Goal: Task Accomplishment & Management: Complete application form

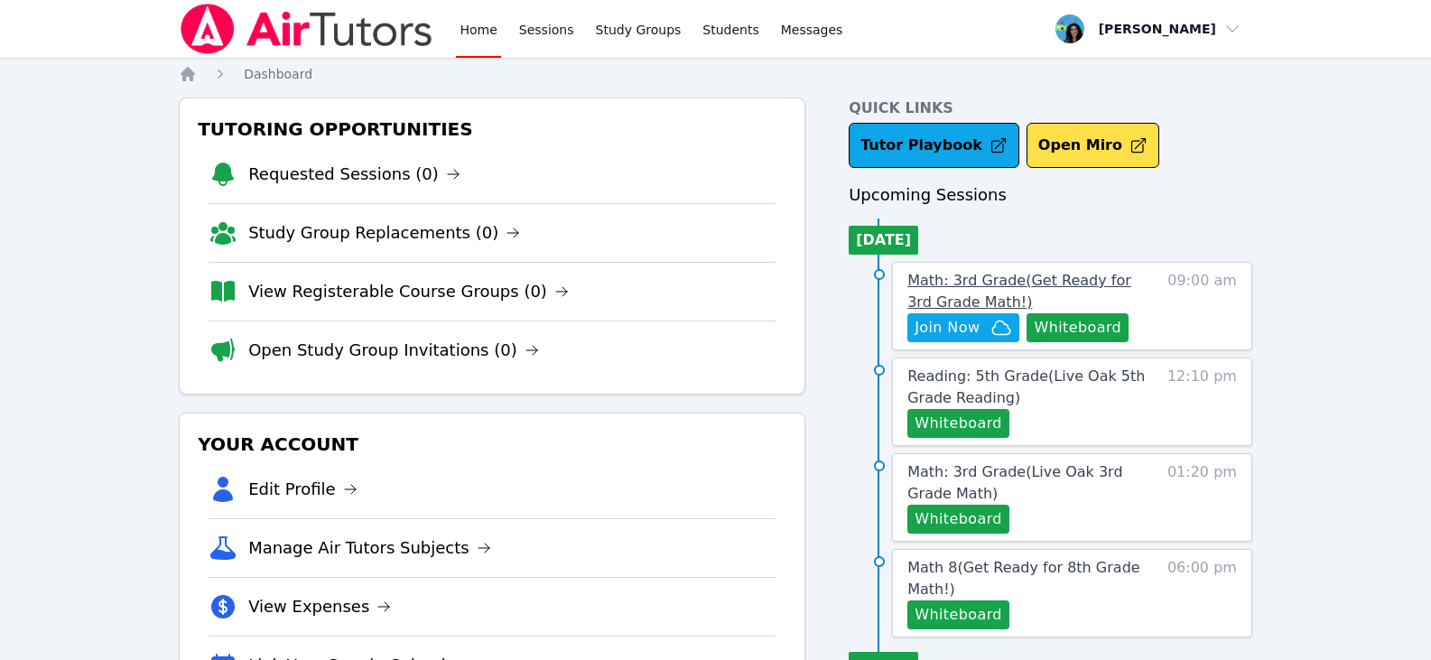
click at [1057, 280] on span "Math: 3rd Grade ( Get Ready for 3rd Grade Math! )" at bounding box center [1019, 291] width 224 height 39
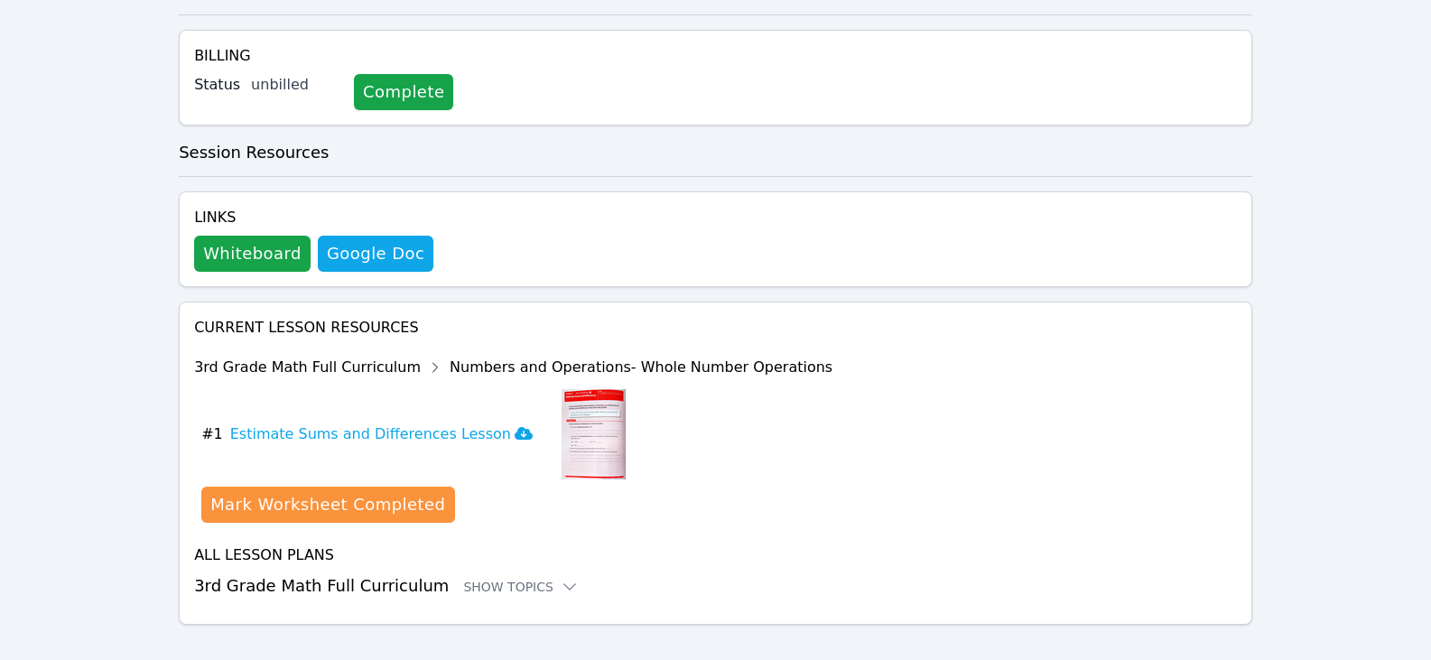
scroll to position [390, 0]
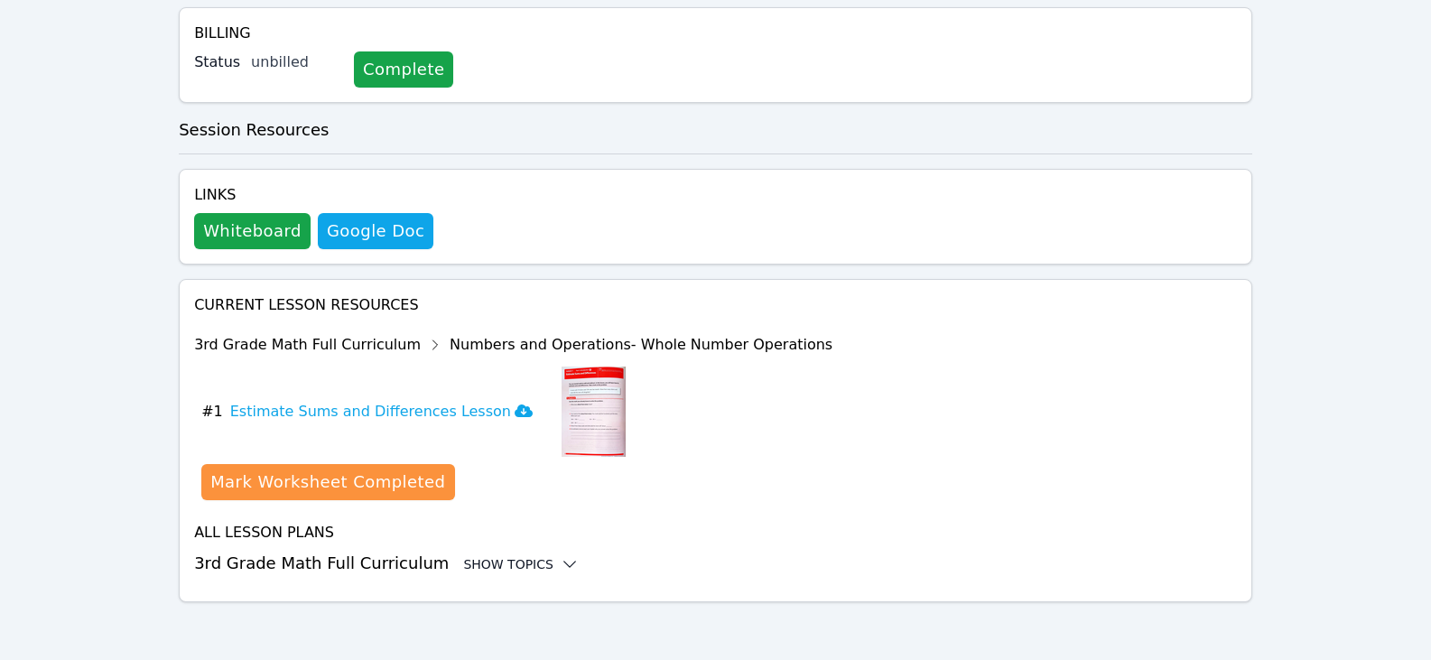
click at [526, 565] on div "Show Topics" at bounding box center [521, 564] width 116 height 18
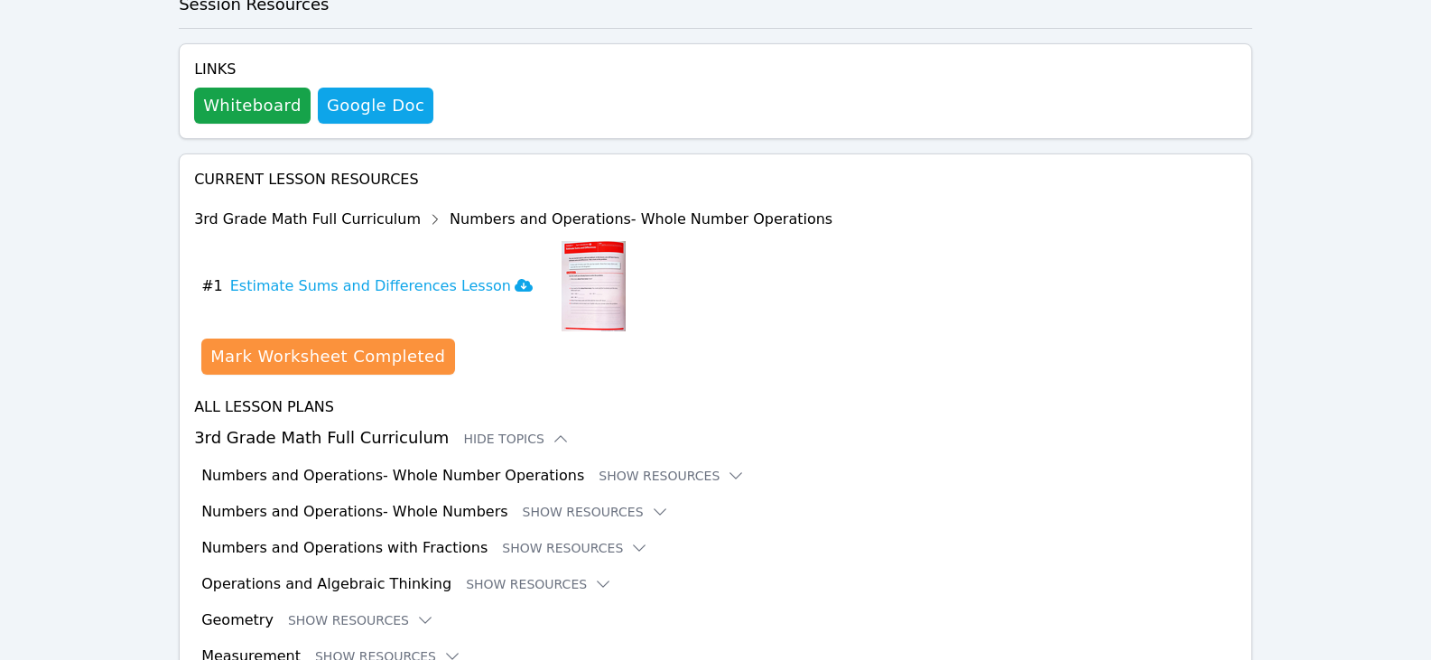
scroll to position [646, 0]
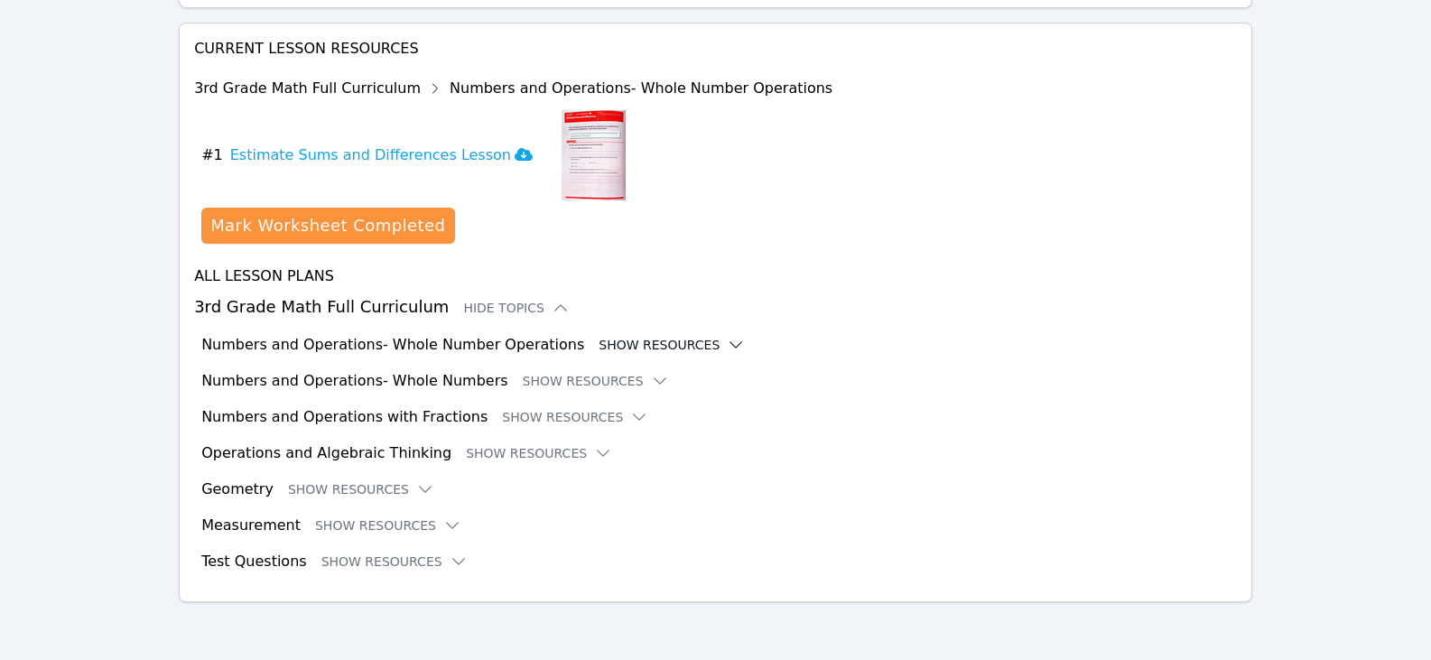
click at [727, 343] on icon at bounding box center [736, 345] width 18 height 18
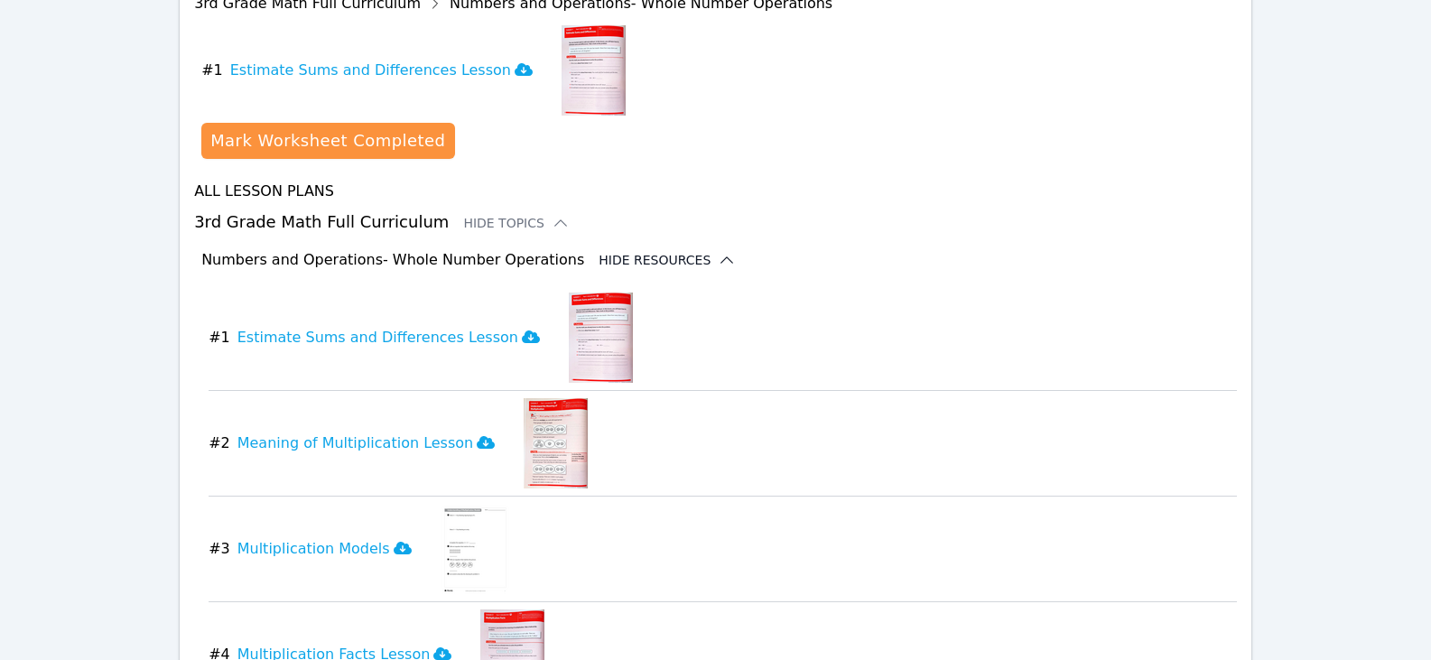
scroll to position [827, 0]
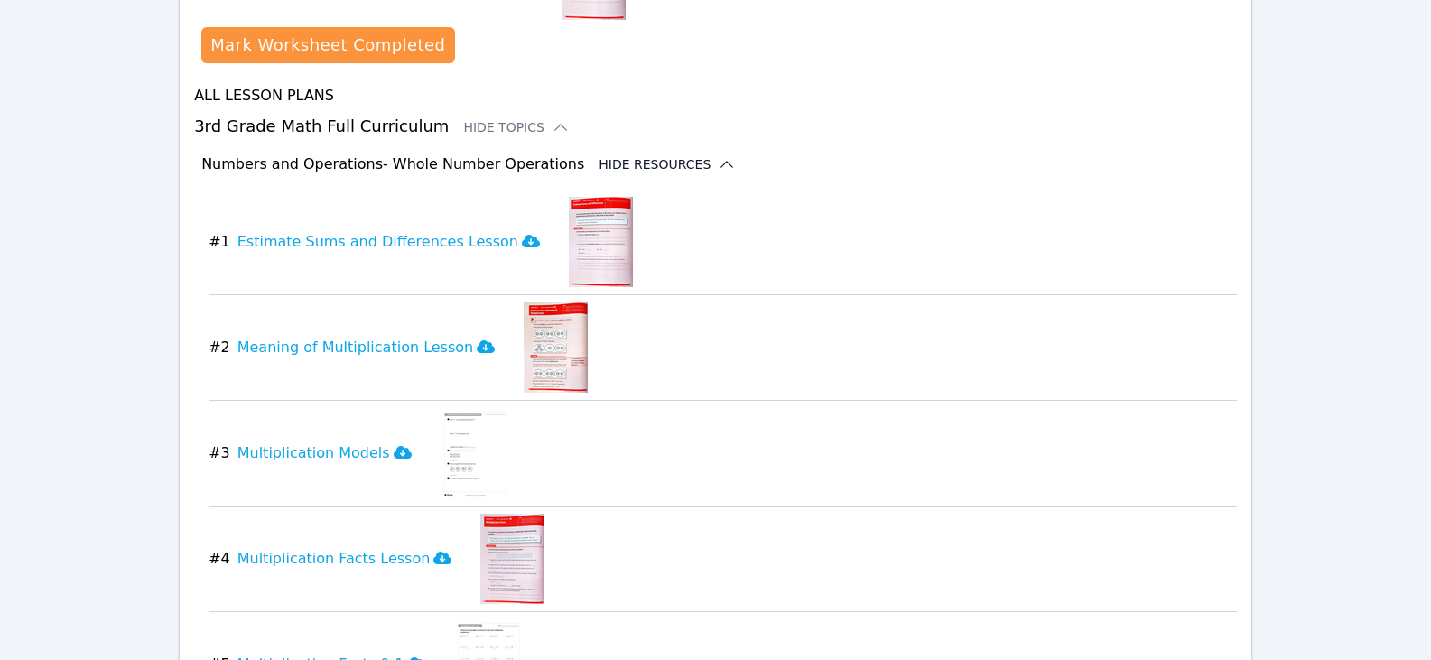
click at [523, 347] on img at bounding box center [555, 347] width 64 height 90
click at [477, 350] on icon at bounding box center [486, 346] width 18 height 13
click at [394, 455] on icon at bounding box center [403, 452] width 18 height 14
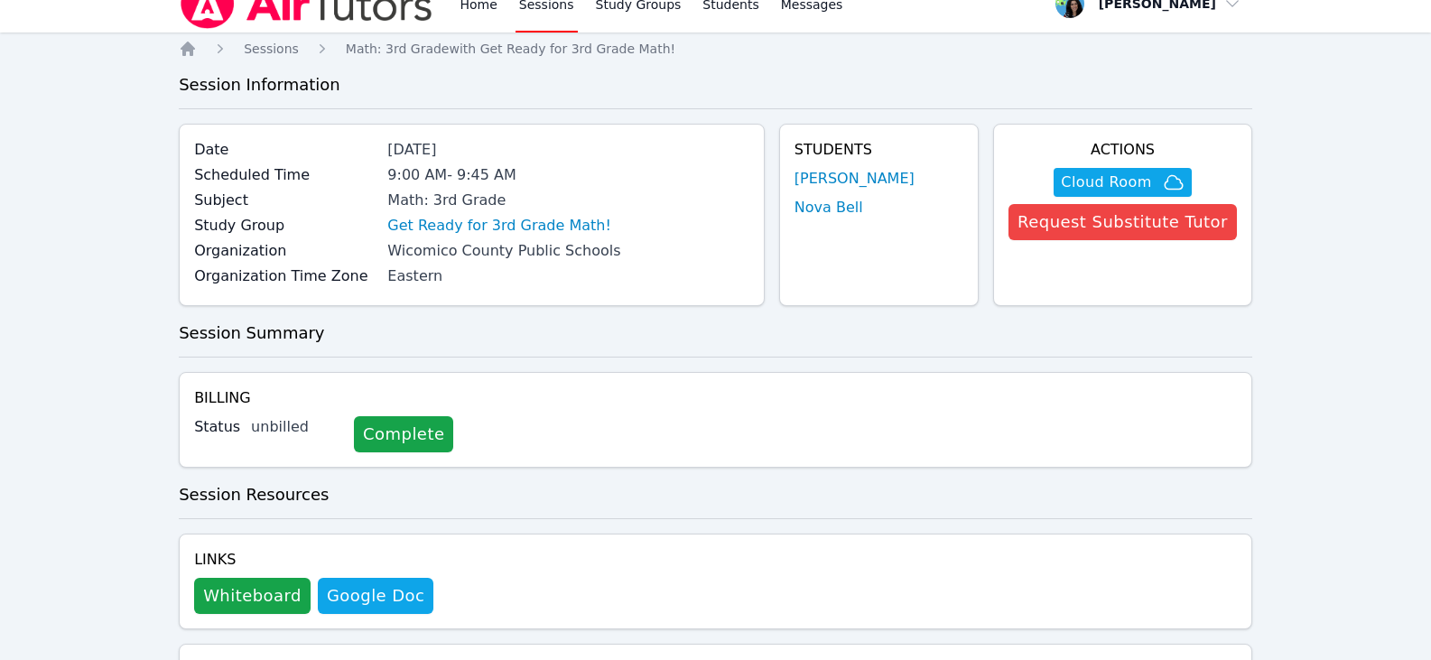
scroll to position [14, 0]
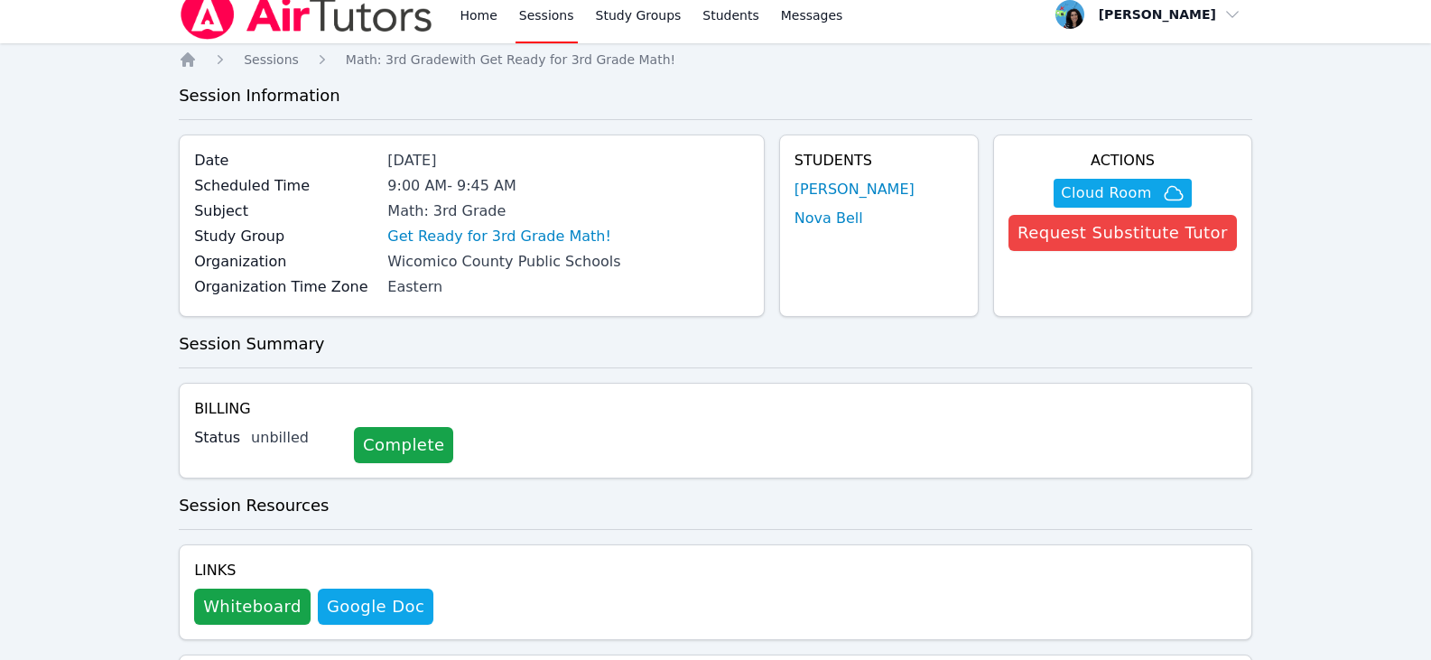
click at [842, 222] on link "Nova Bell" at bounding box center [828, 219] width 69 height 22
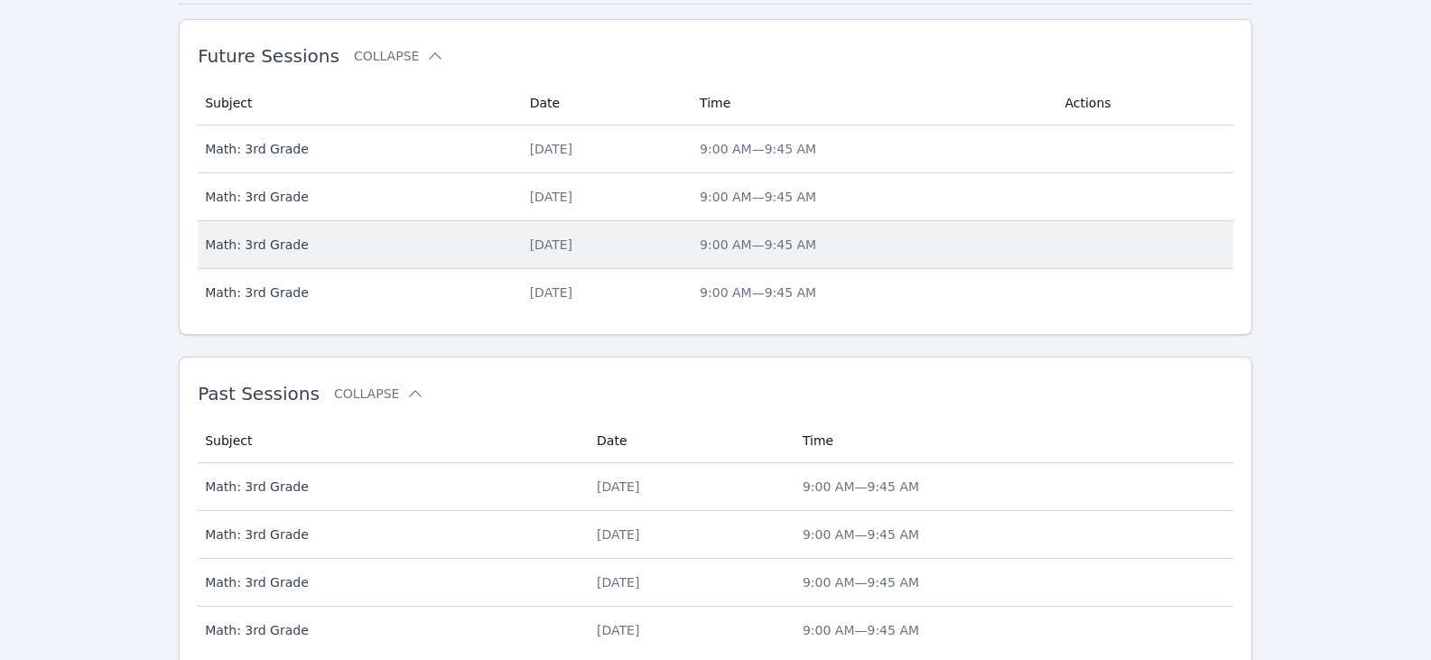
scroll to position [595, 0]
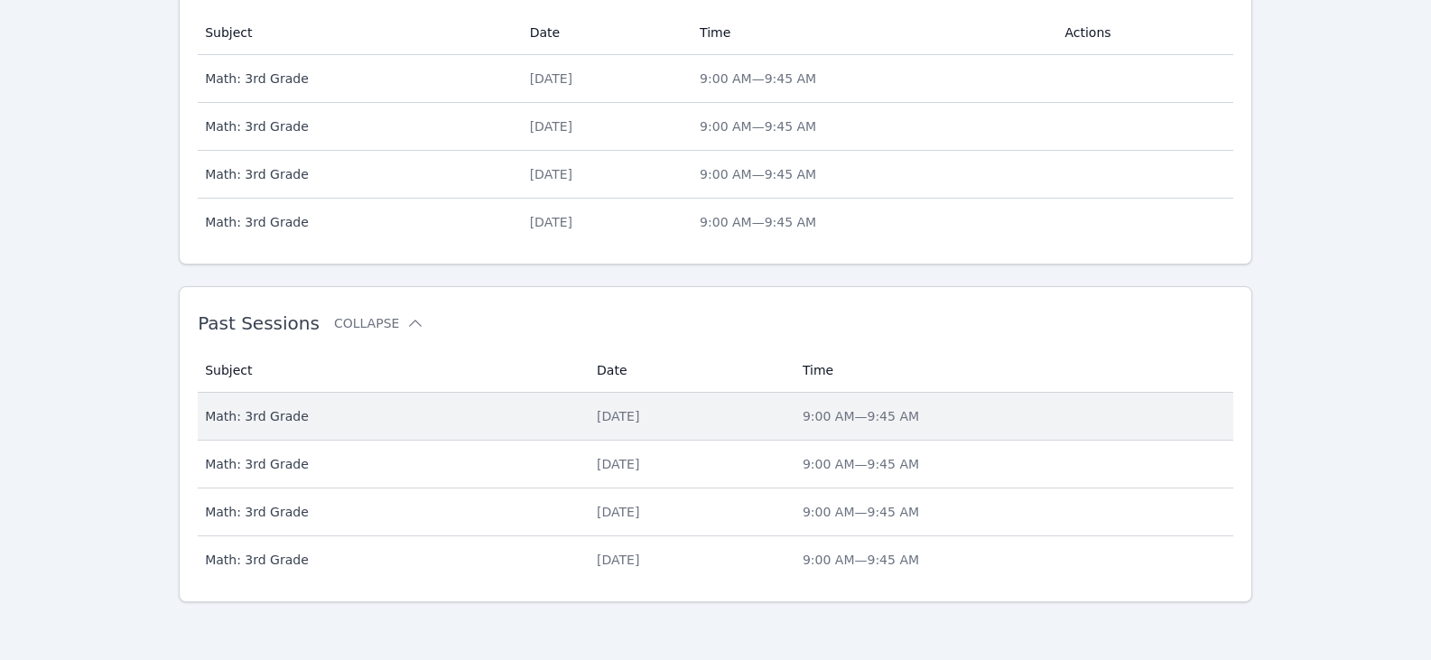
click at [597, 416] on div "Wed Aug 13" at bounding box center [689, 416] width 184 height 18
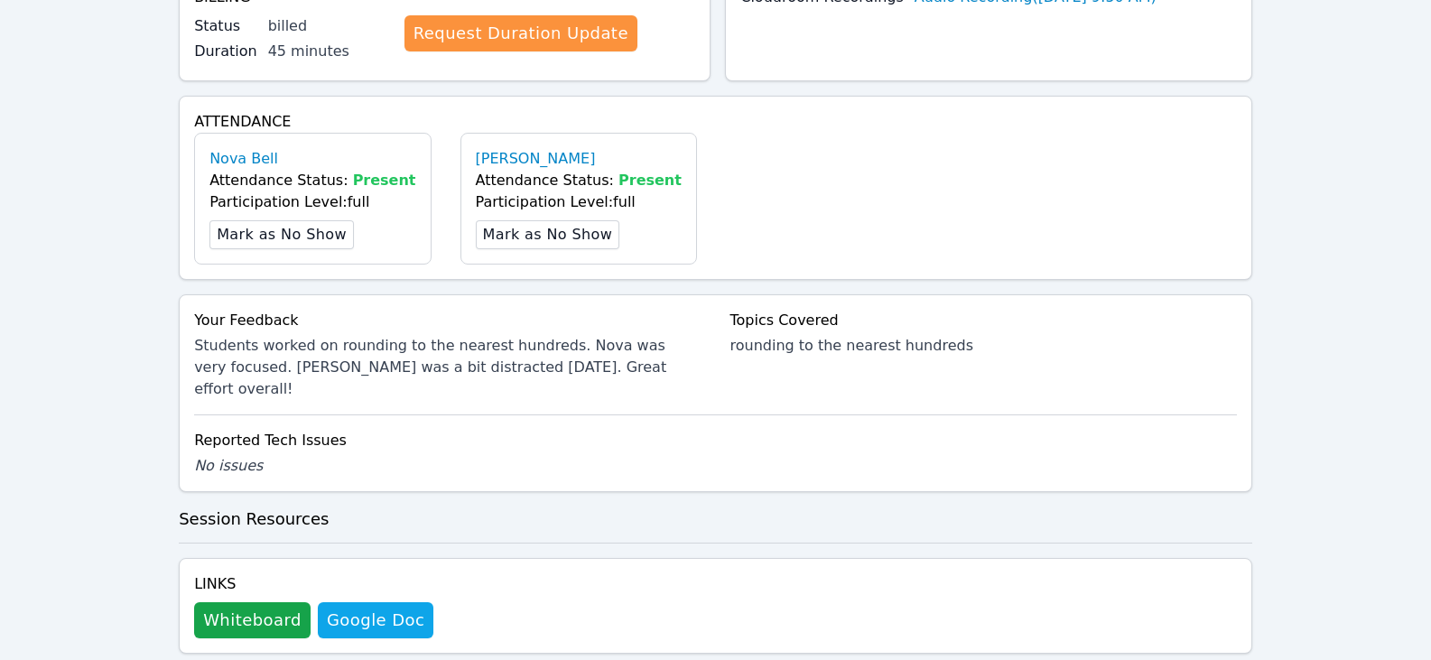
scroll to position [542, 0]
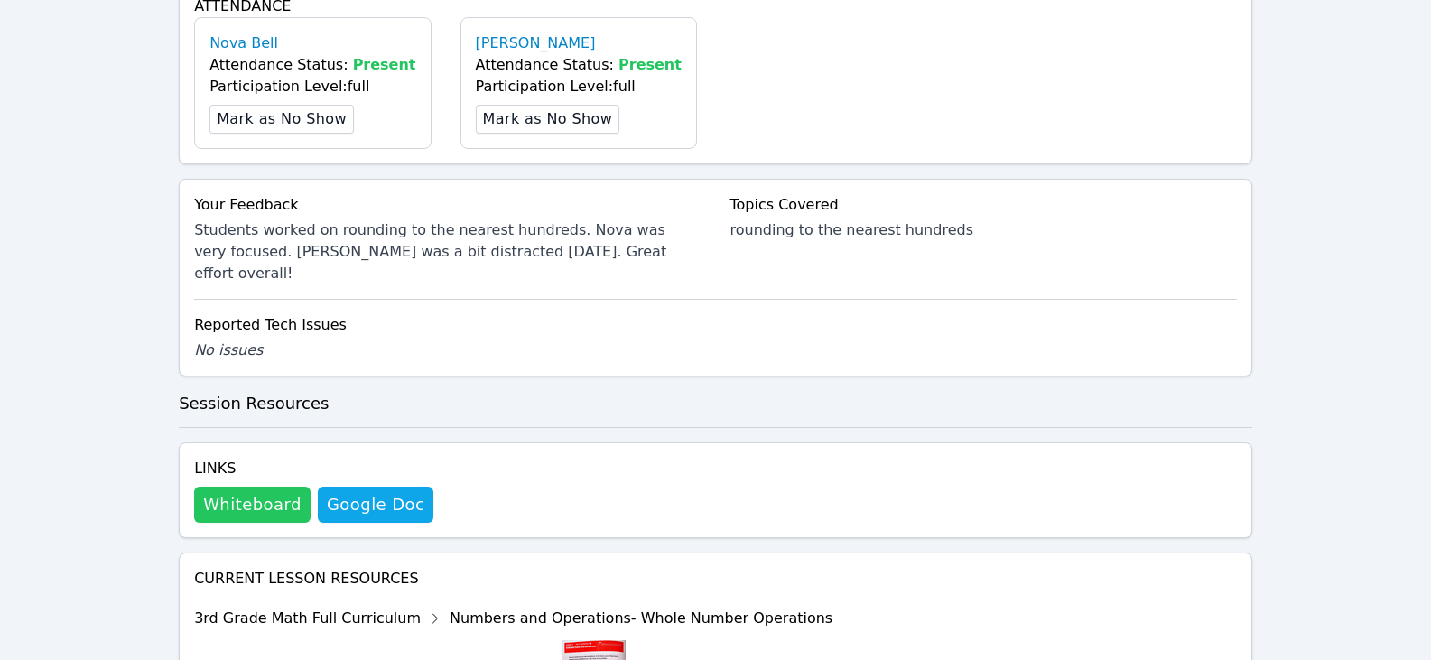
click at [208, 488] on button "Whiteboard" at bounding box center [252, 504] width 116 height 36
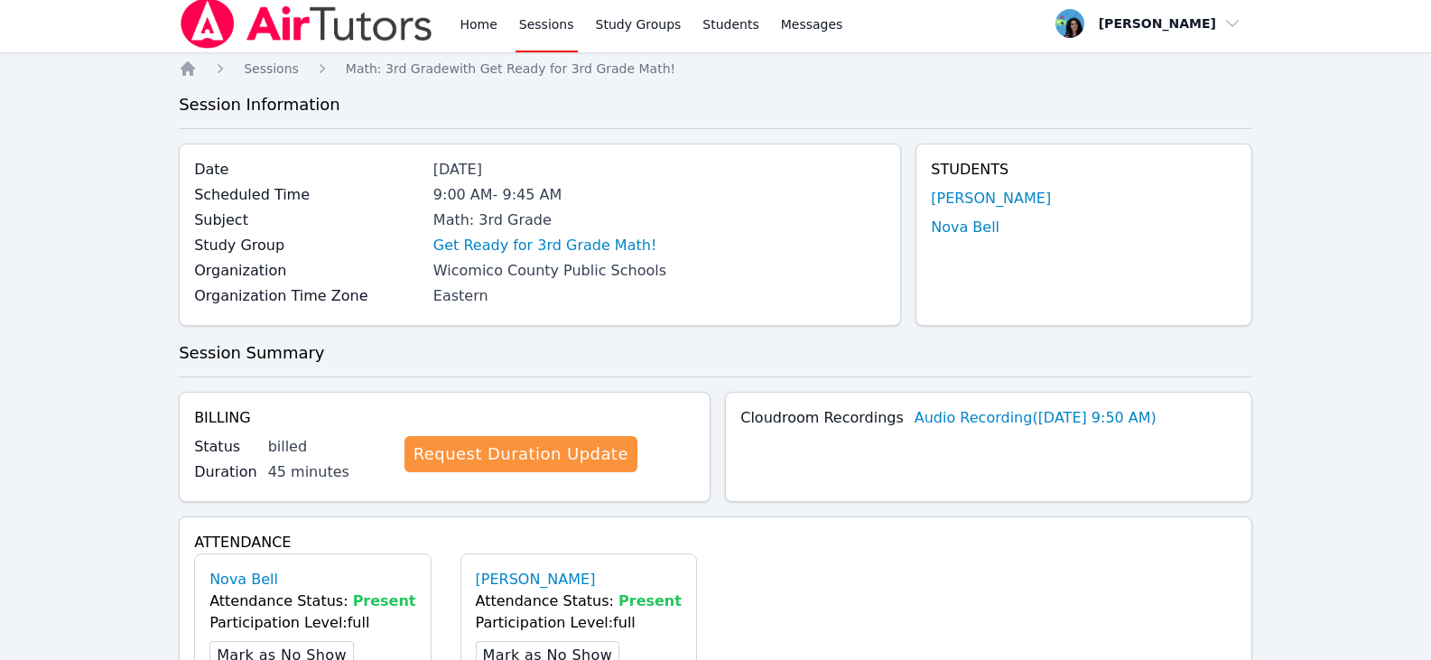
scroll to position [0, 0]
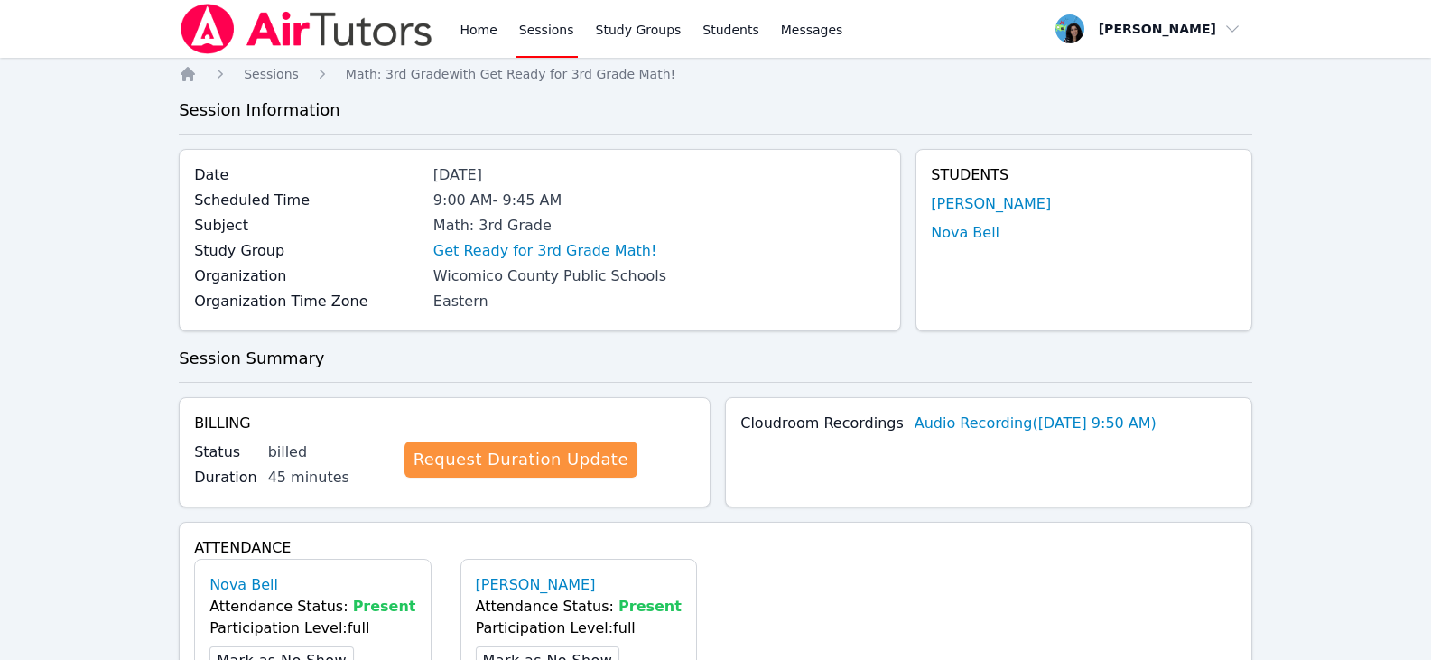
click at [551, 28] on link "Sessions" at bounding box center [546, 29] width 62 height 58
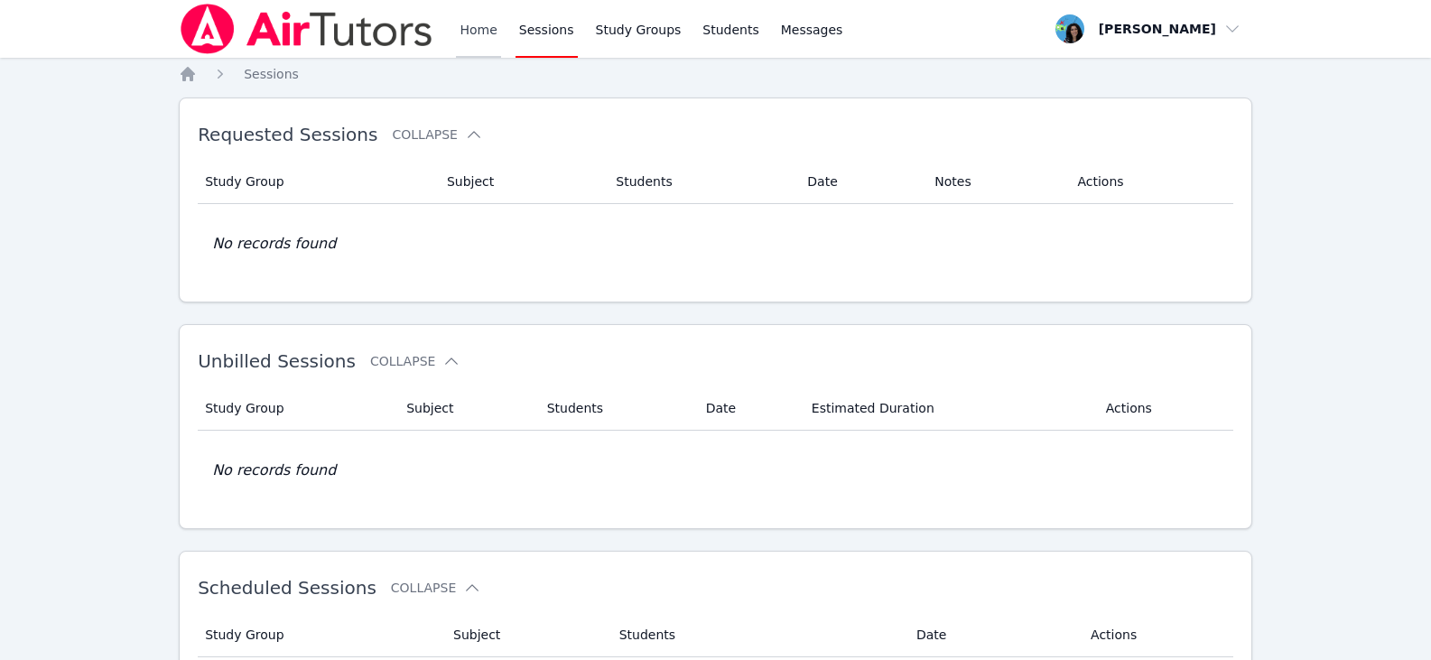
click at [481, 32] on link "Home" at bounding box center [478, 29] width 44 height 58
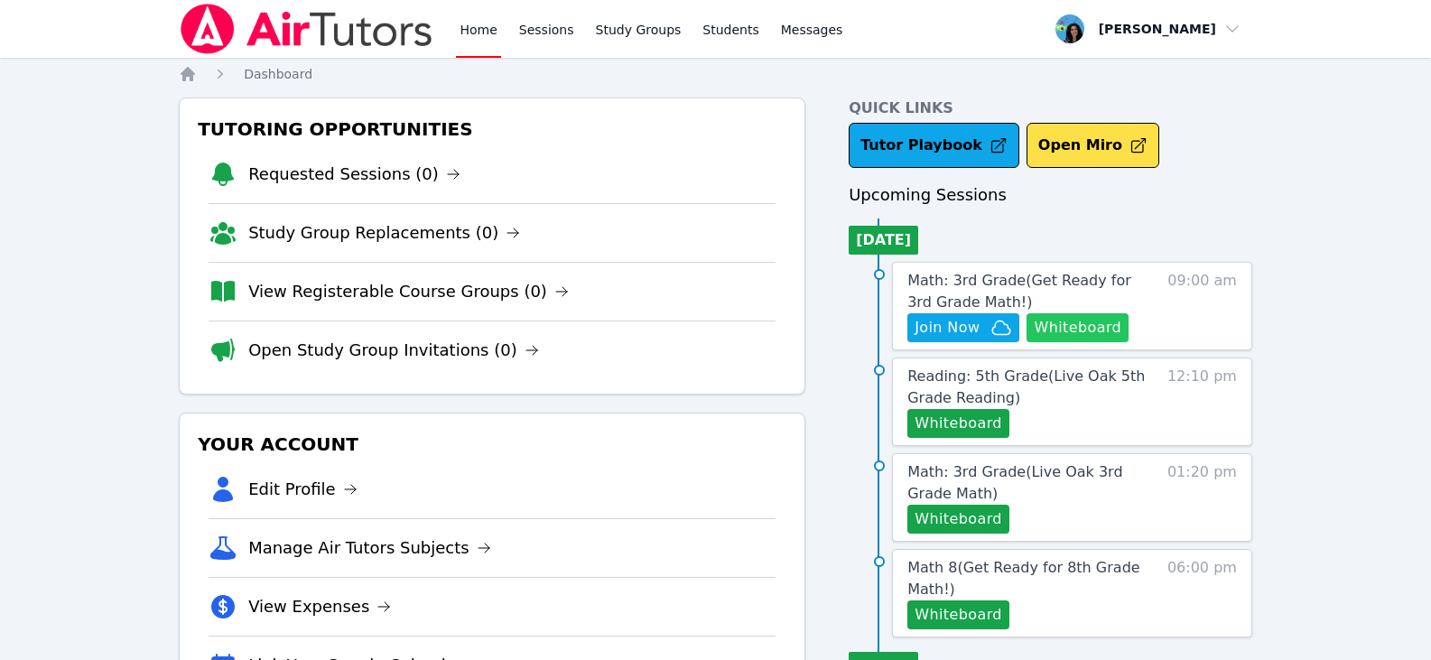
click at [1118, 328] on button "Whiteboard" at bounding box center [1077, 327] width 102 height 29
click at [541, 34] on link "Sessions" at bounding box center [546, 29] width 62 height 58
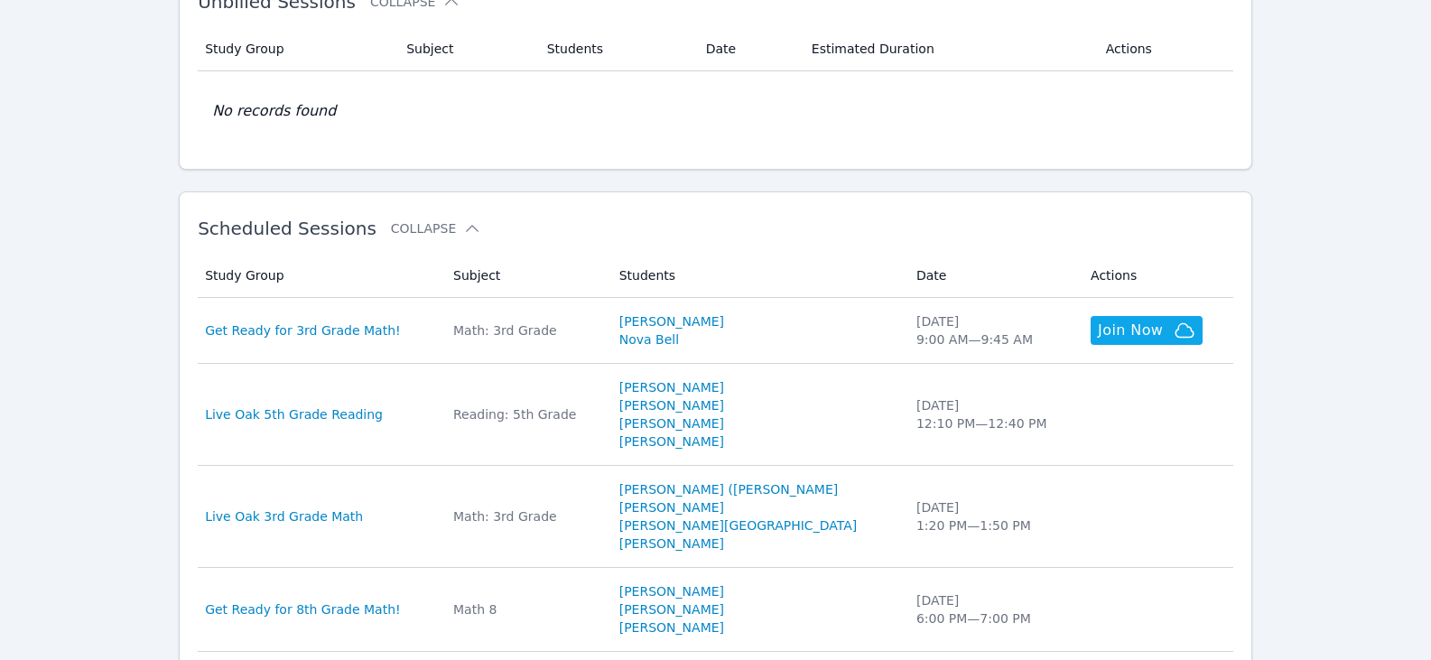
scroll to position [361, 0]
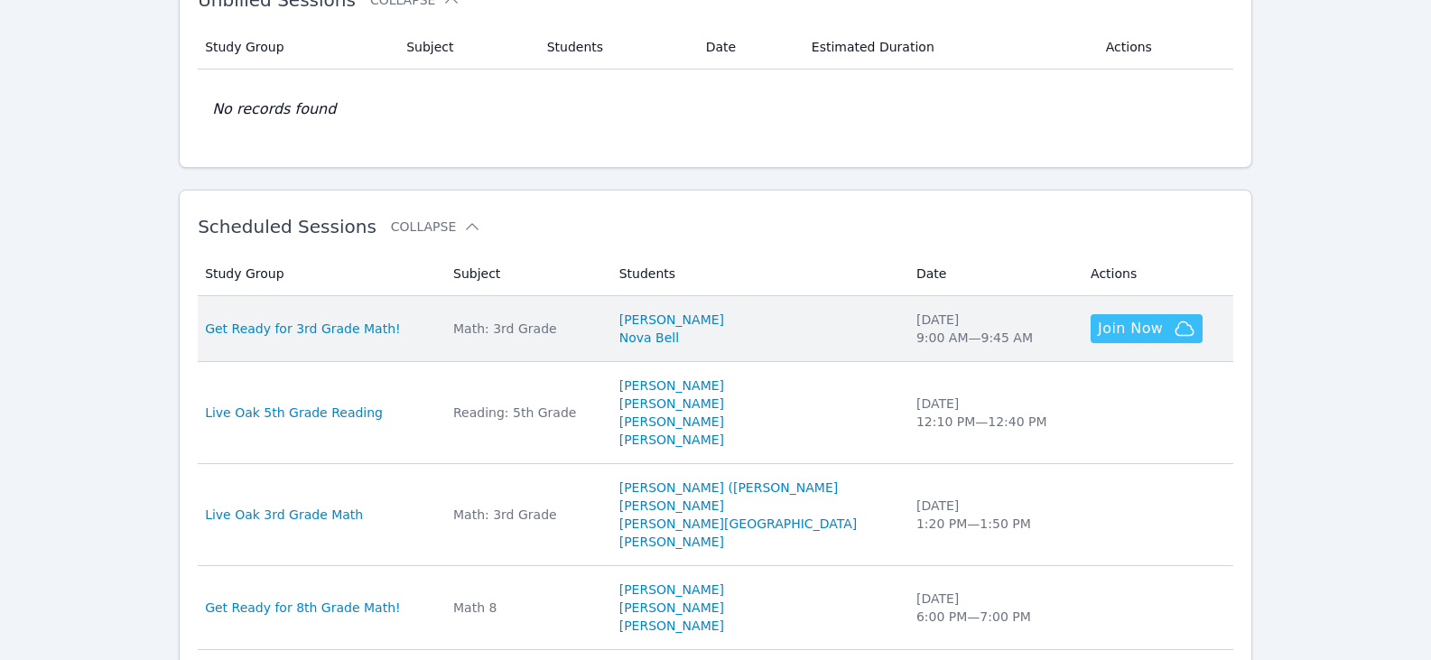
click at [1098, 324] on span "Join Now" at bounding box center [1130, 329] width 65 height 22
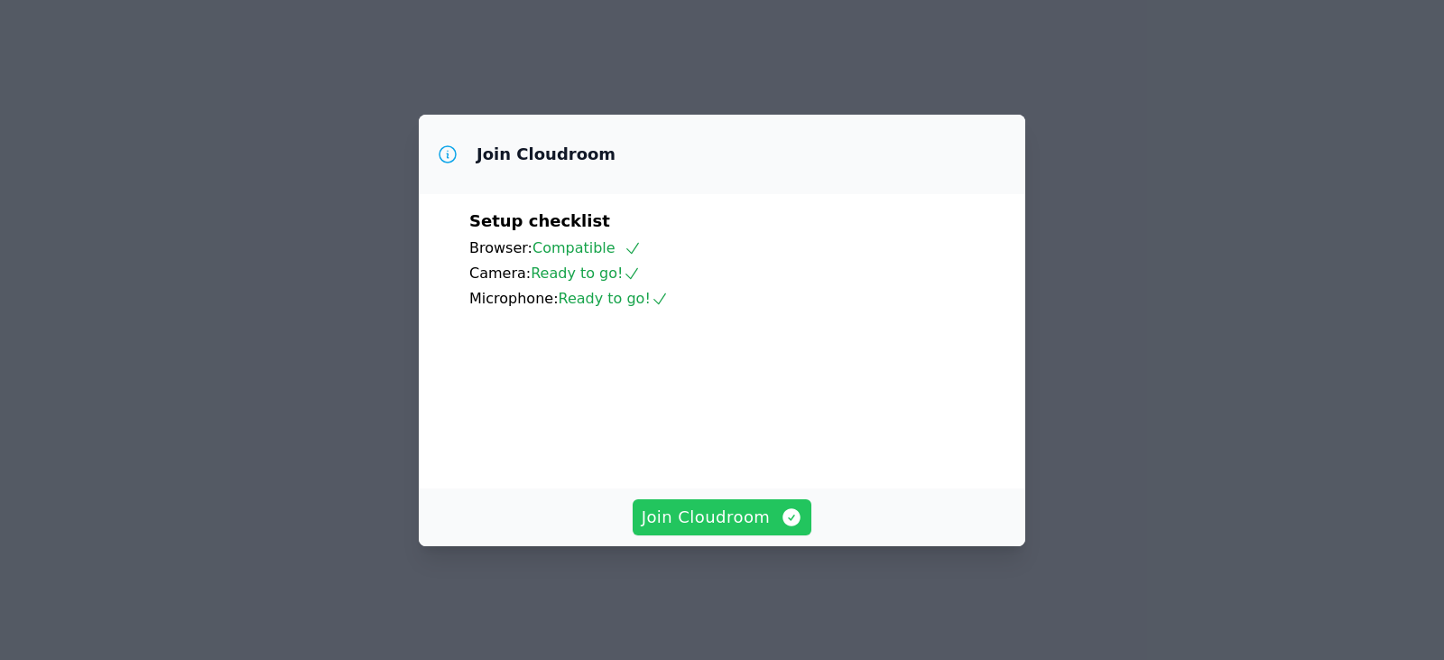
click at [735, 520] on span "Join Cloudroom" at bounding box center [723, 517] width 162 height 25
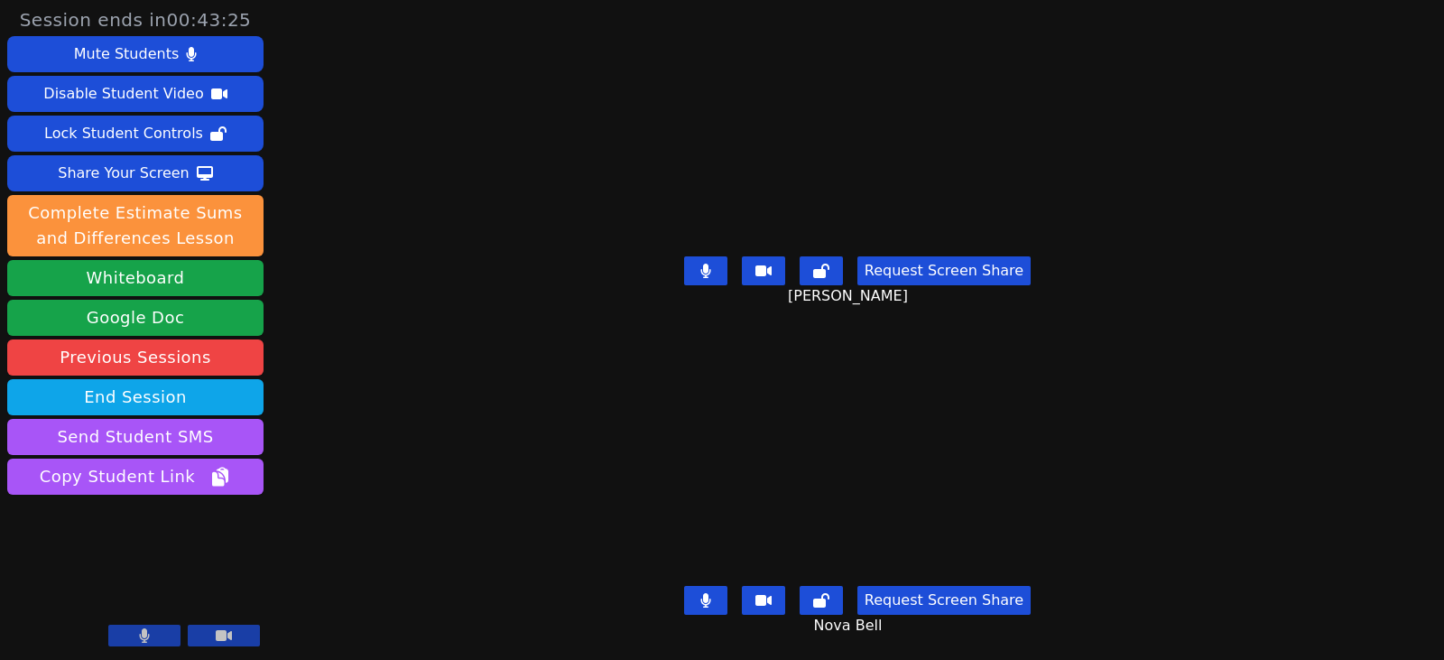
click at [711, 268] on icon at bounding box center [705, 271] width 11 height 14
click at [195, 277] on button "Whiteboard" at bounding box center [135, 278] width 256 height 36
click at [697, 256] on button at bounding box center [705, 270] width 43 height 29
drag, startPoint x: 720, startPoint y: 266, endPoint x: 773, endPoint y: 283, distance: 55.7
click at [720, 267] on button at bounding box center [705, 270] width 43 height 29
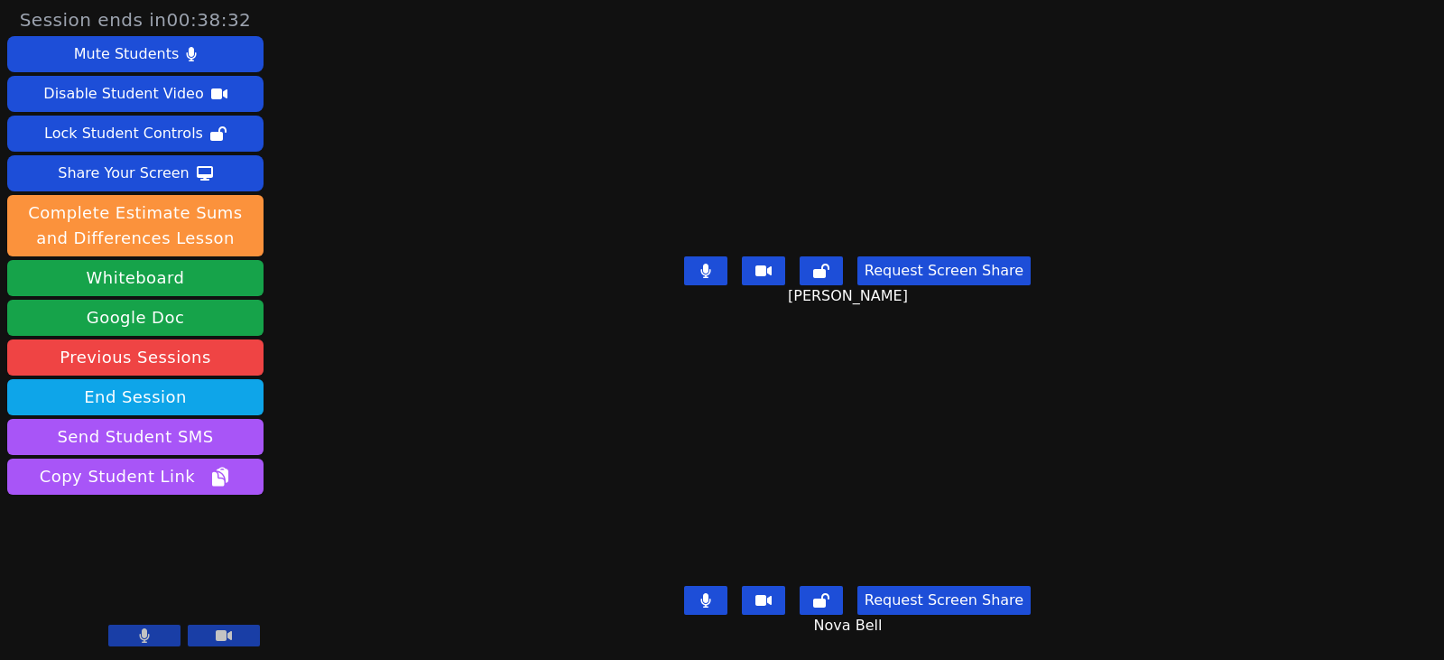
click at [709, 264] on icon at bounding box center [705, 271] width 10 height 14
click at [715, 264] on icon at bounding box center [706, 271] width 18 height 14
click at [702, 586] on button at bounding box center [705, 600] width 43 height 29
click at [696, 586] on button at bounding box center [705, 600] width 43 height 29
drag, startPoint x: 714, startPoint y: 267, endPoint x: 625, endPoint y: 287, distance: 90.7
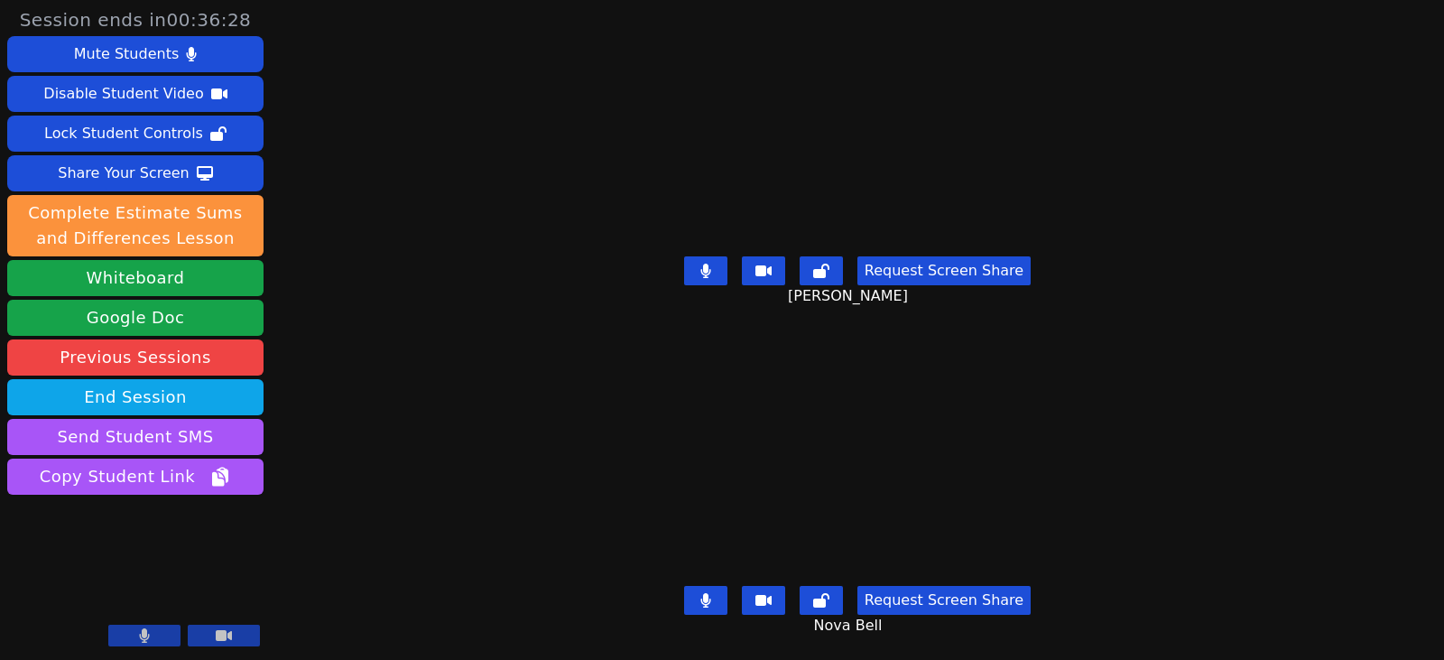
click at [625, 287] on div "Request Screen Share [PERSON_NAME]" at bounding box center [857, 285] width 623 height 72
click at [695, 258] on button at bounding box center [705, 270] width 43 height 29
click at [696, 256] on button at bounding box center [705, 270] width 43 height 29
click at [721, 268] on button at bounding box center [705, 270] width 43 height 29
click at [713, 265] on icon at bounding box center [706, 270] width 18 height 14
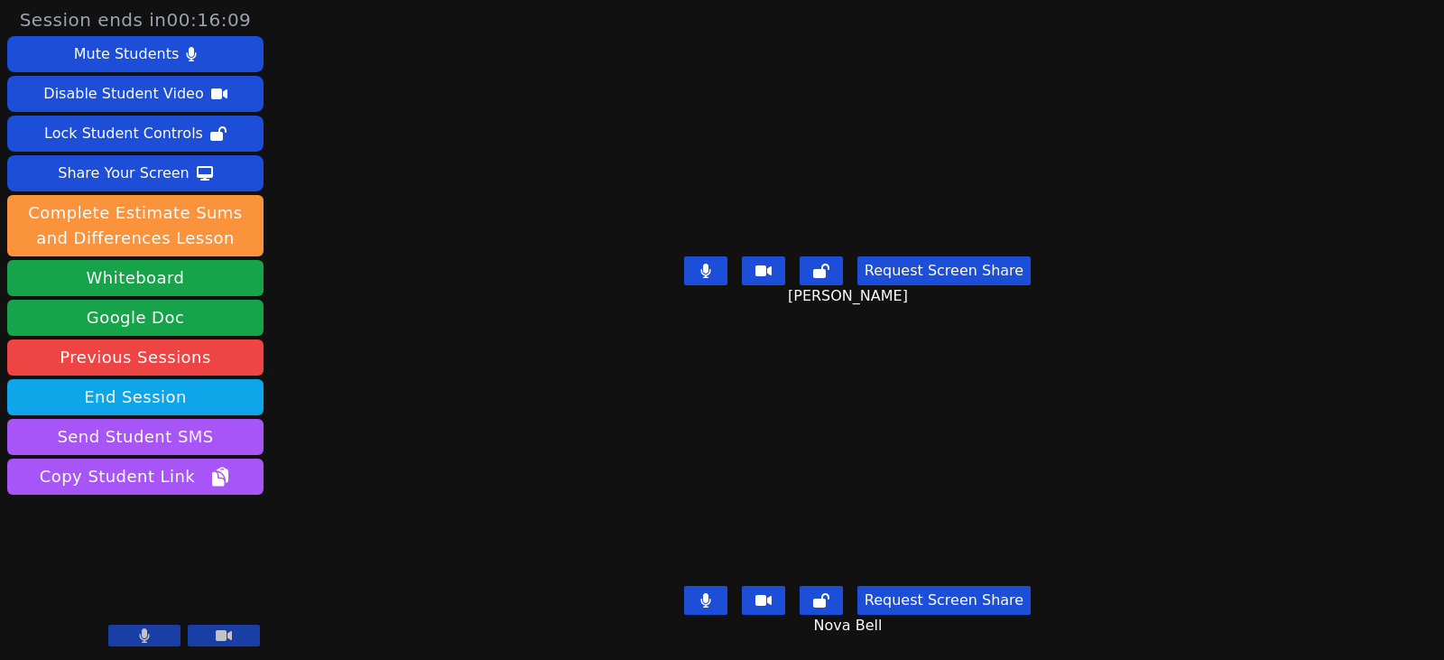
drag, startPoint x: 709, startPoint y: 266, endPoint x: 761, endPoint y: 301, distance: 62.3
click at [709, 266] on icon at bounding box center [705, 271] width 11 height 14
click at [694, 268] on button at bounding box center [705, 270] width 43 height 29
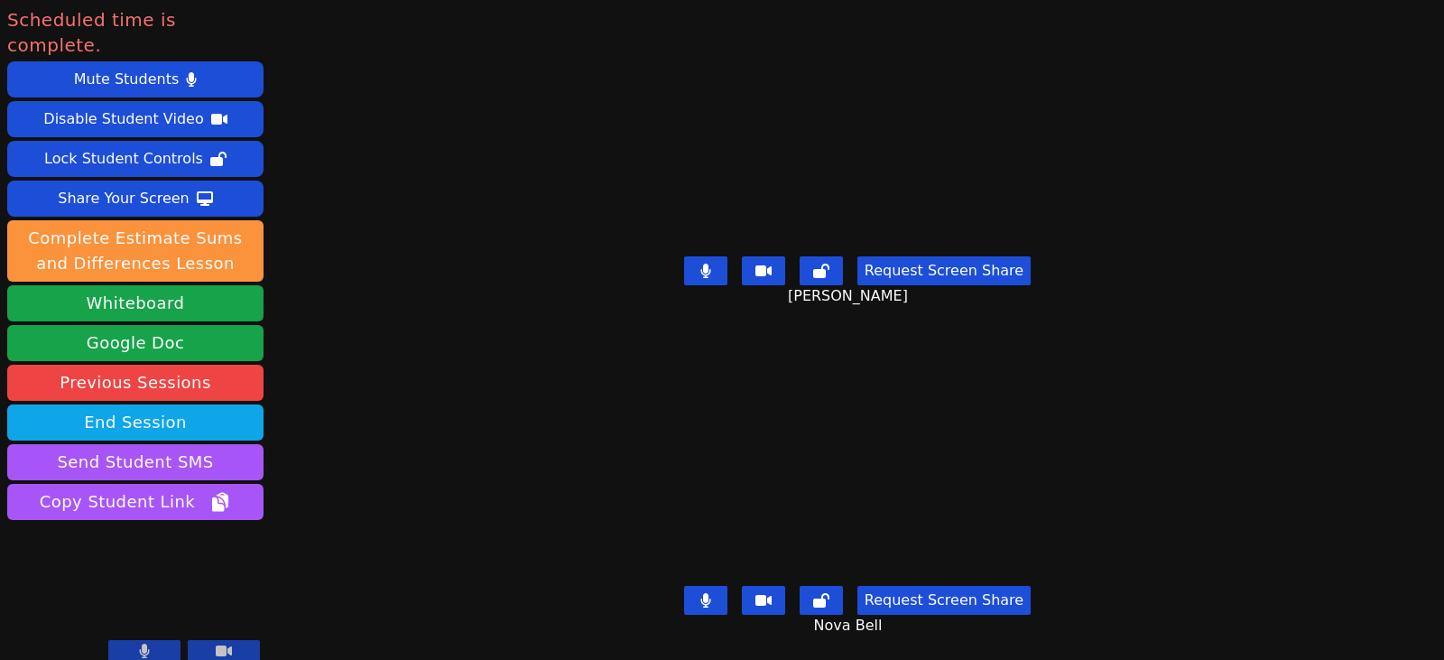
drag, startPoint x: 19, startPoint y: 530, endPoint x: -170, endPoint y: 529, distance: 188.6
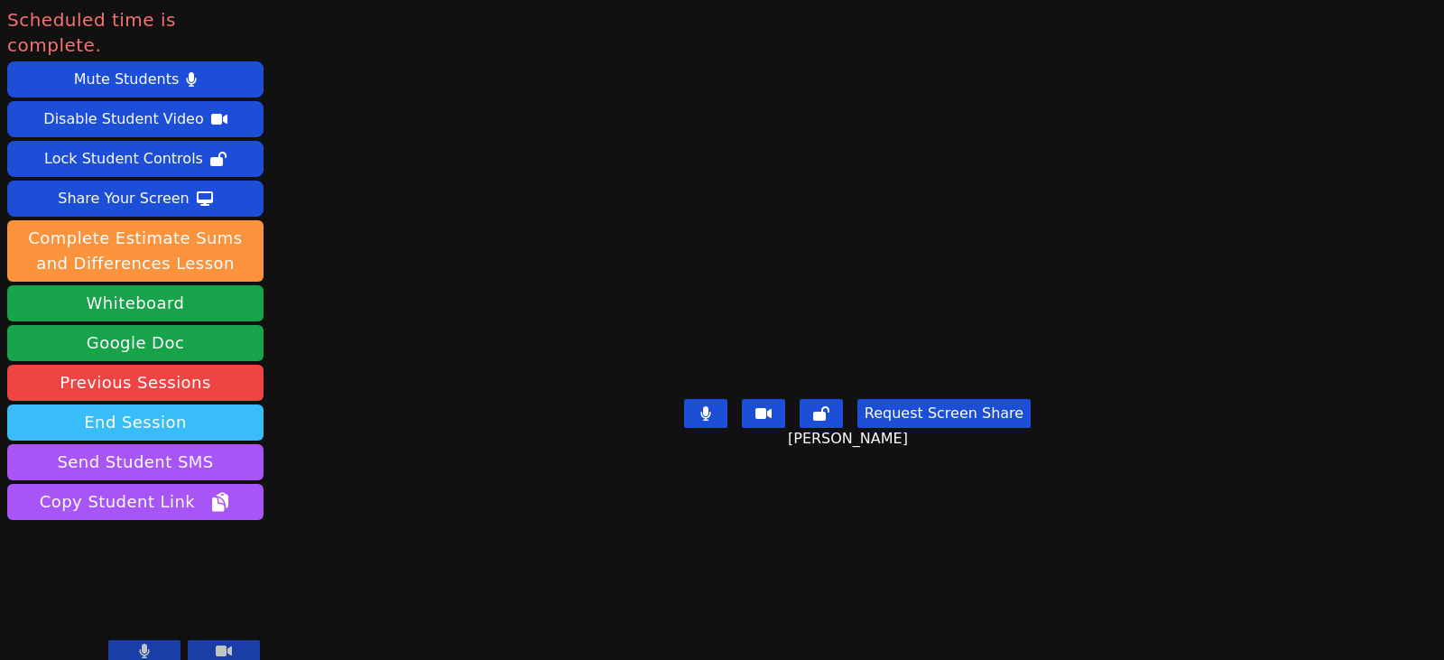
click at [231, 404] on button "End Session" at bounding box center [135, 422] width 256 height 36
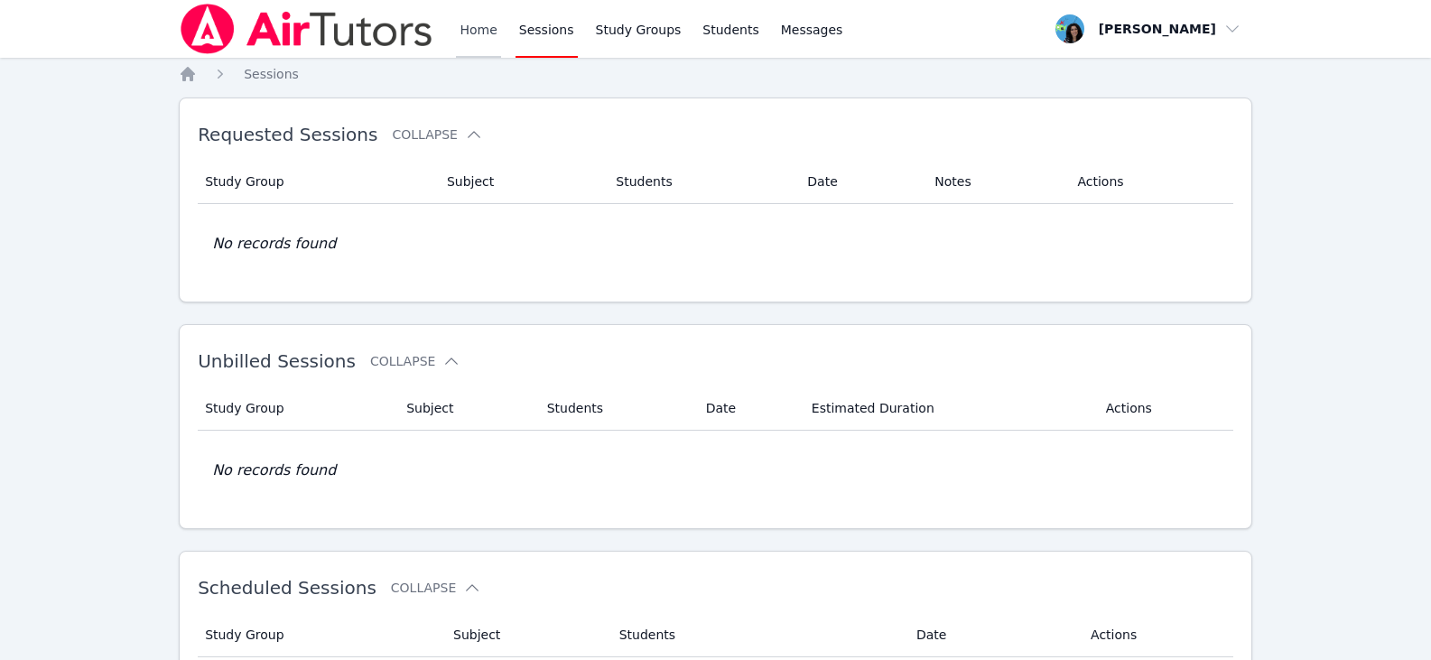
click at [479, 34] on link "Home" at bounding box center [478, 29] width 44 height 58
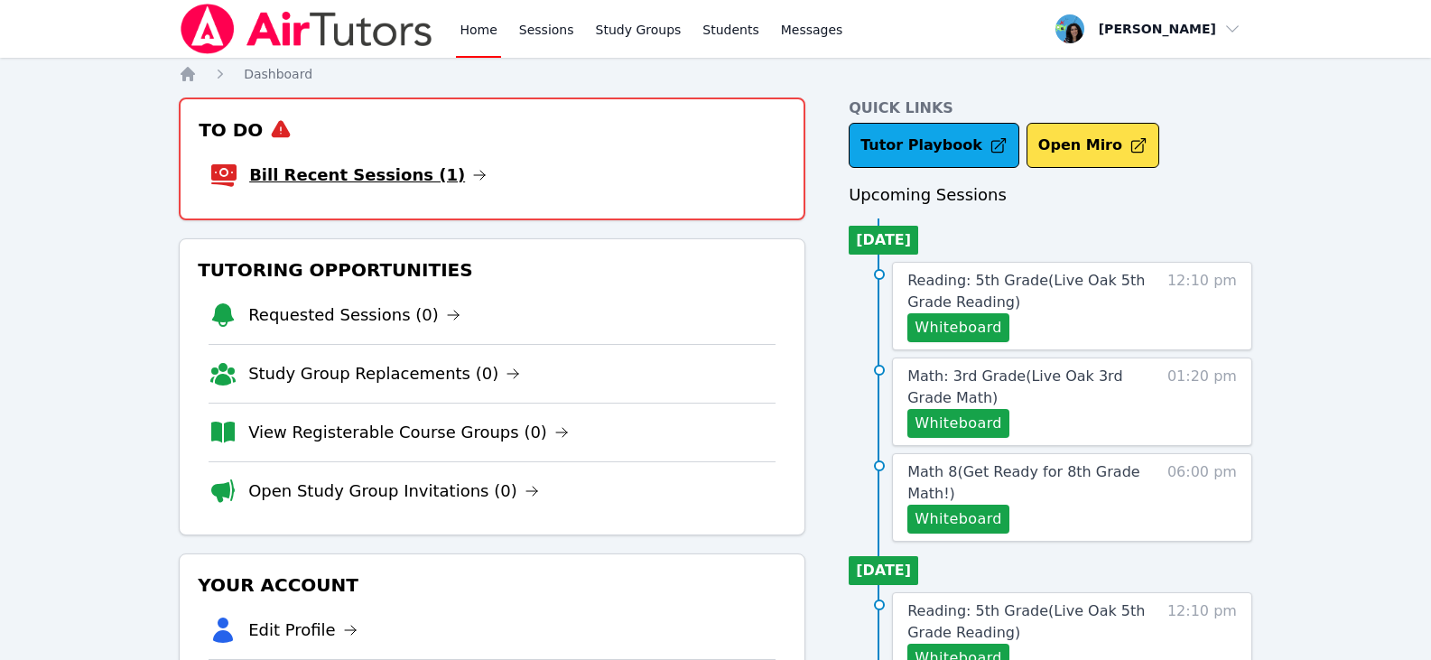
click at [472, 178] on icon at bounding box center [479, 175] width 14 height 14
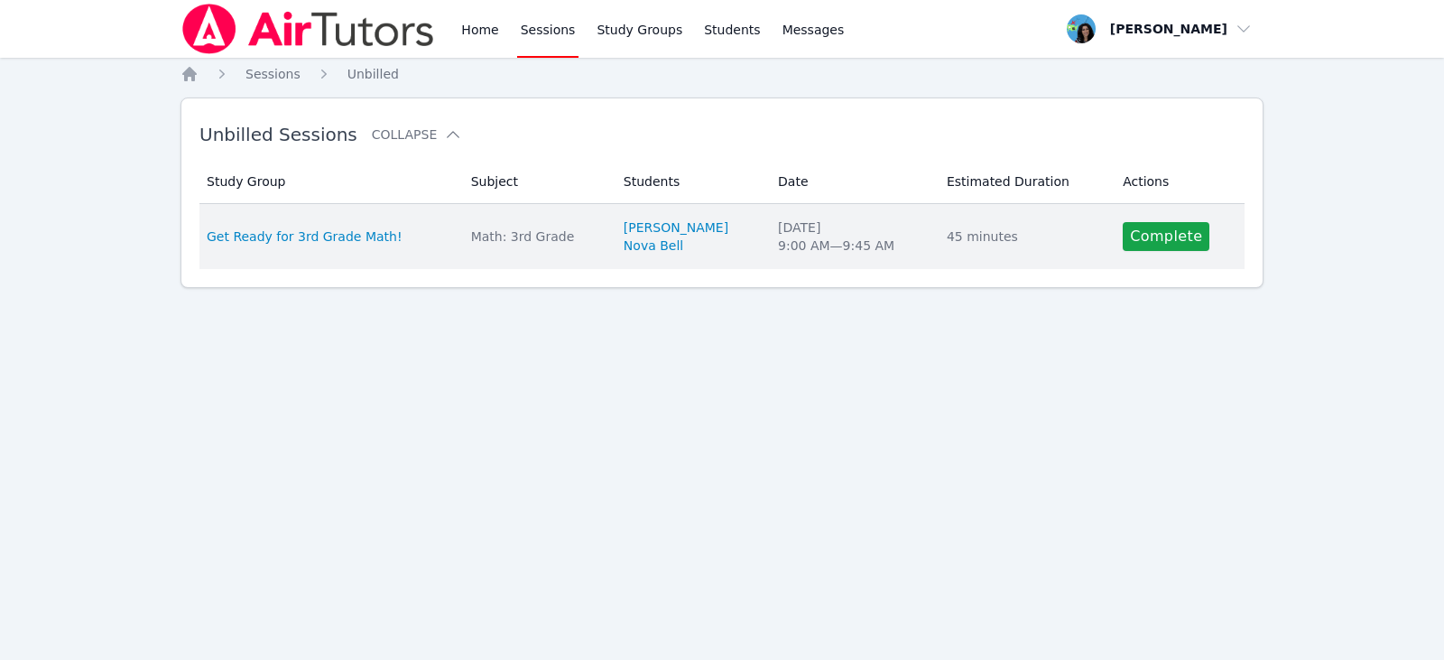
click at [1112, 254] on td "Actions Complete" at bounding box center [1178, 236] width 133 height 65
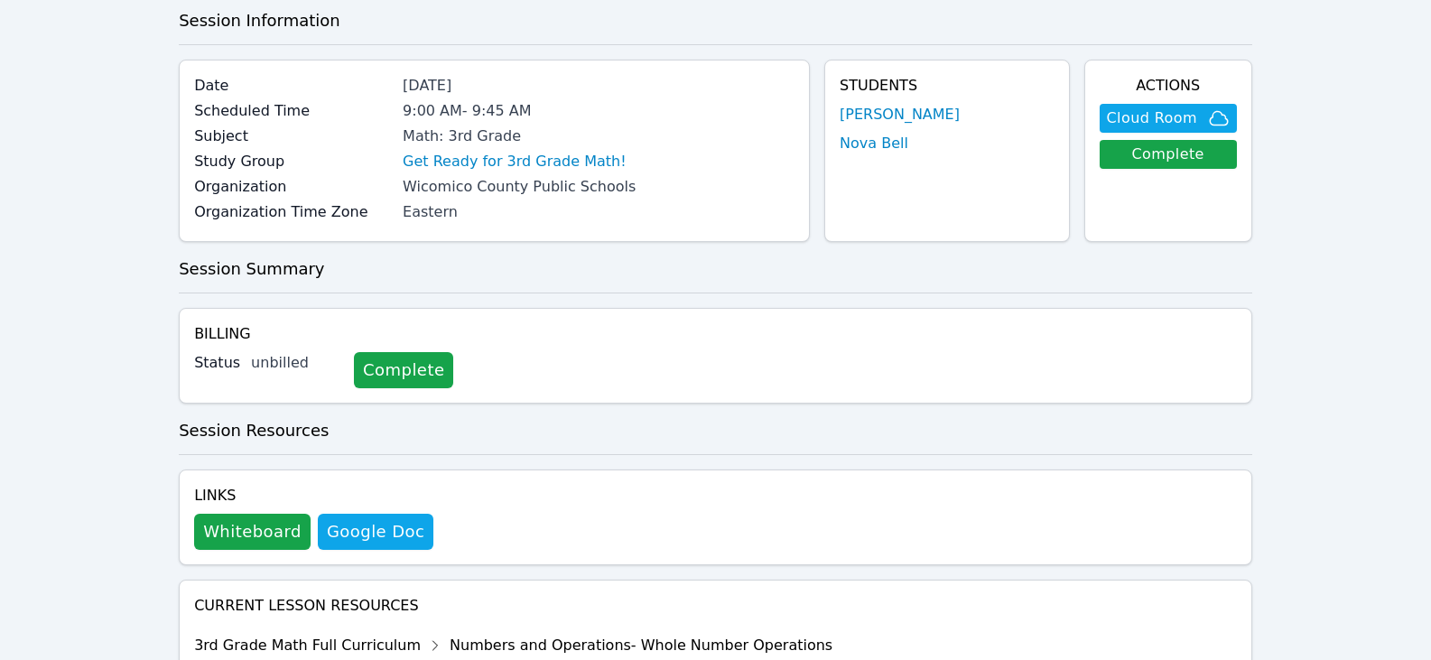
scroll to position [90, 0]
click at [389, 365] on link "Complete" at bounding box center [403, 369] width 99 height 36
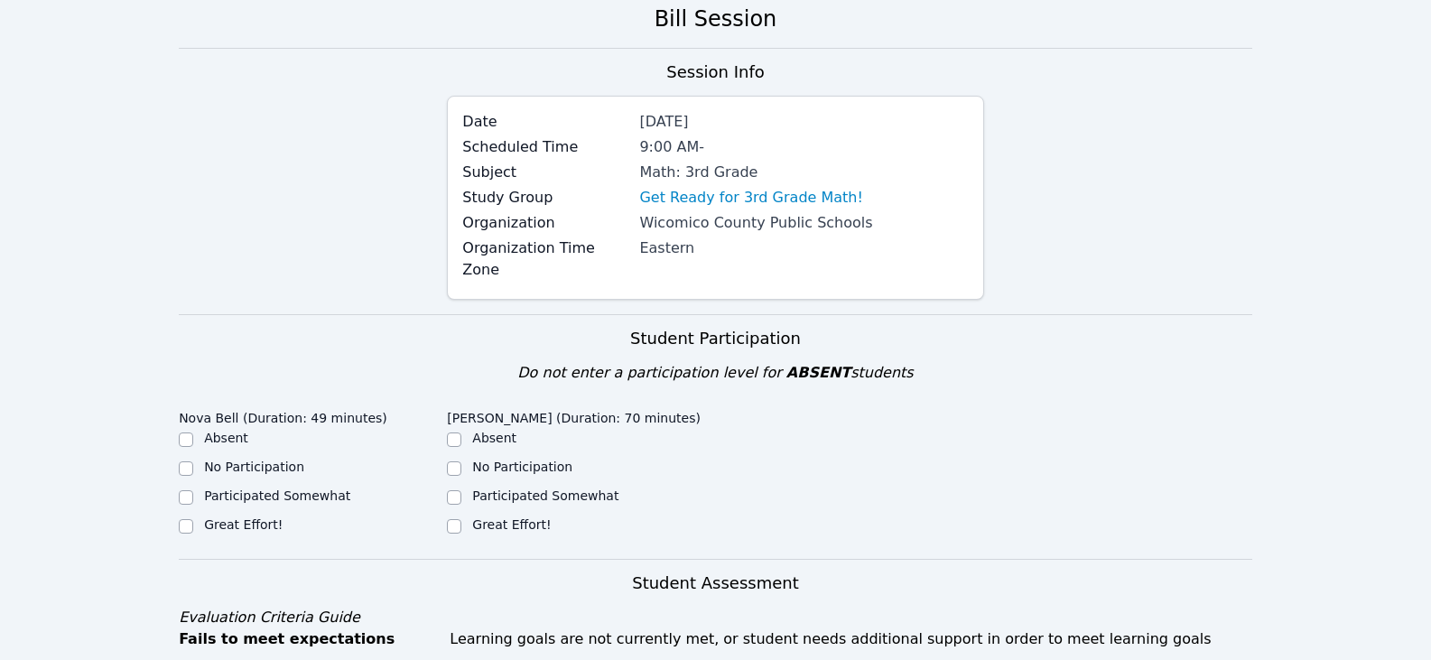
scroll to position [181, 0]
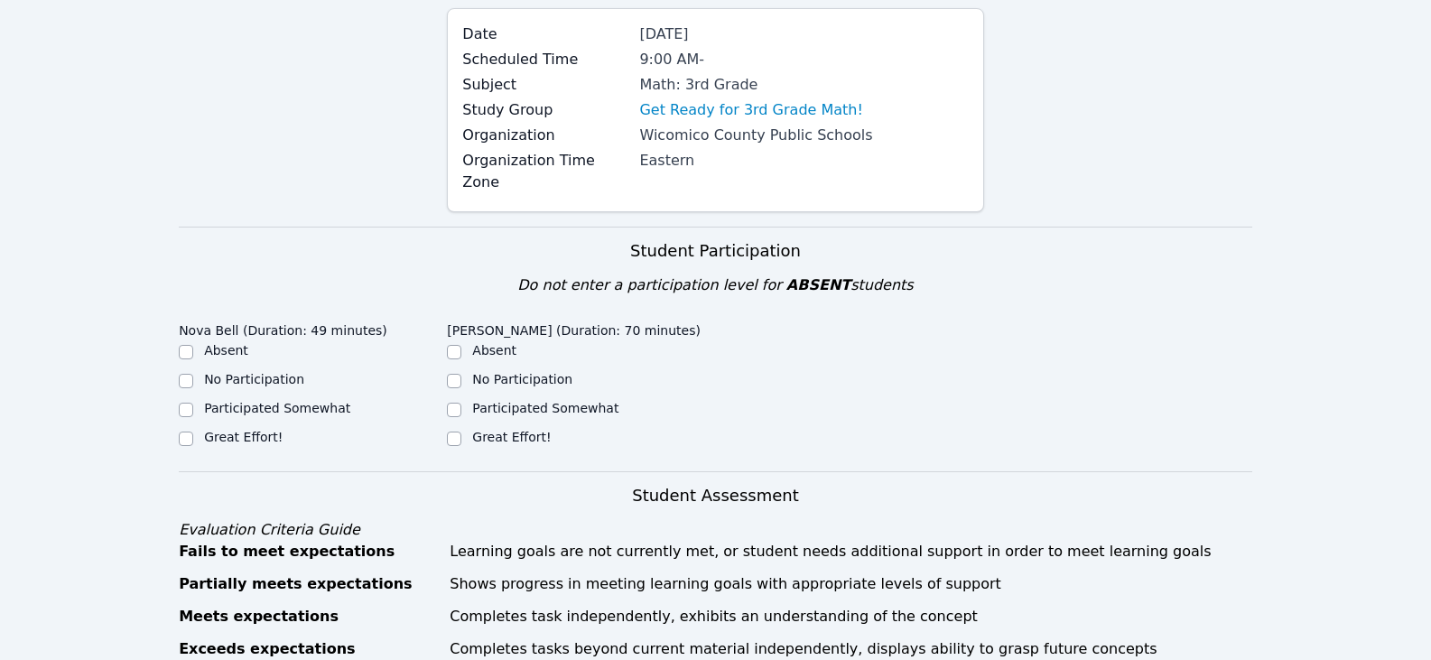
click at [241, 430] on label "Great Effort!" at bounding box center [243, 437] width 79 height 14
click at [193, 431] on input "Great Effort!" at bounding box center [186, 438] width 14 height 14
checkbox input "true"
click at [511, 430] on label "Great Effort!" at bounding box center [511, 437] width 79 height 14
click at [461, 431] on input "Great Effort!" at bounding box center [454, 438] width 14 height 14
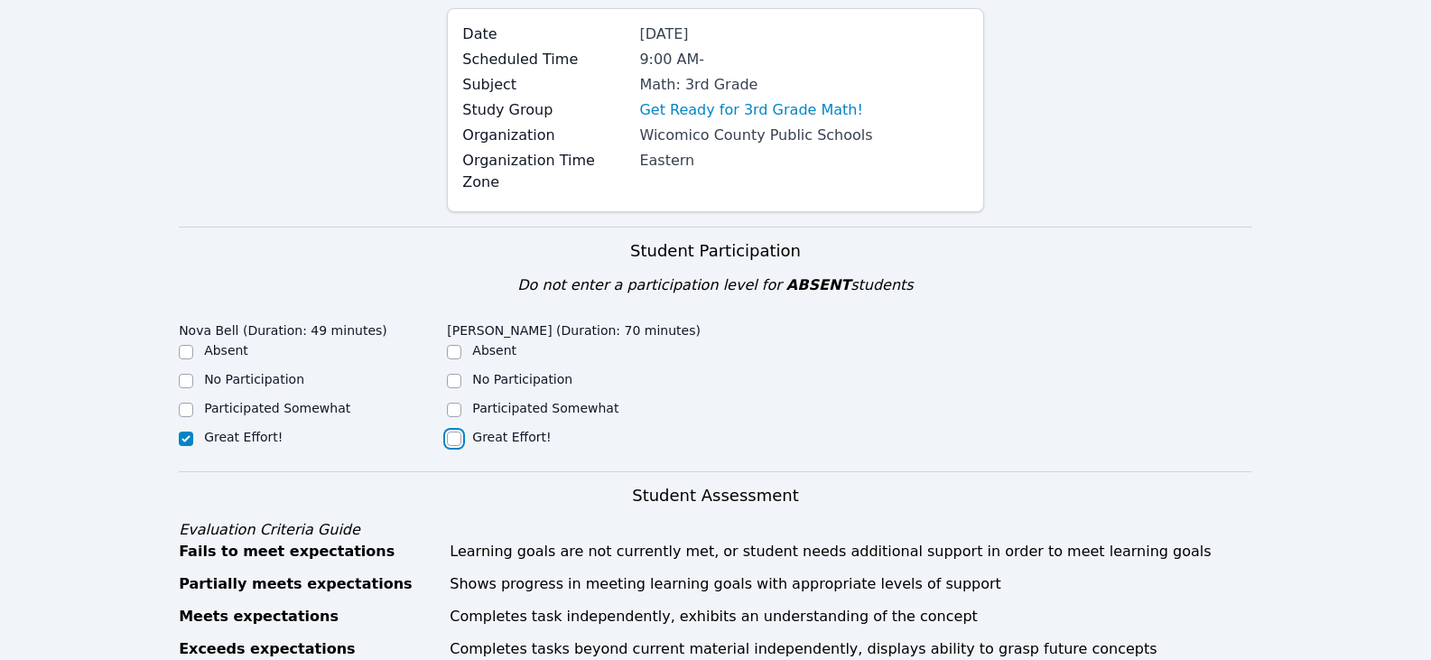
checkbox input "true"
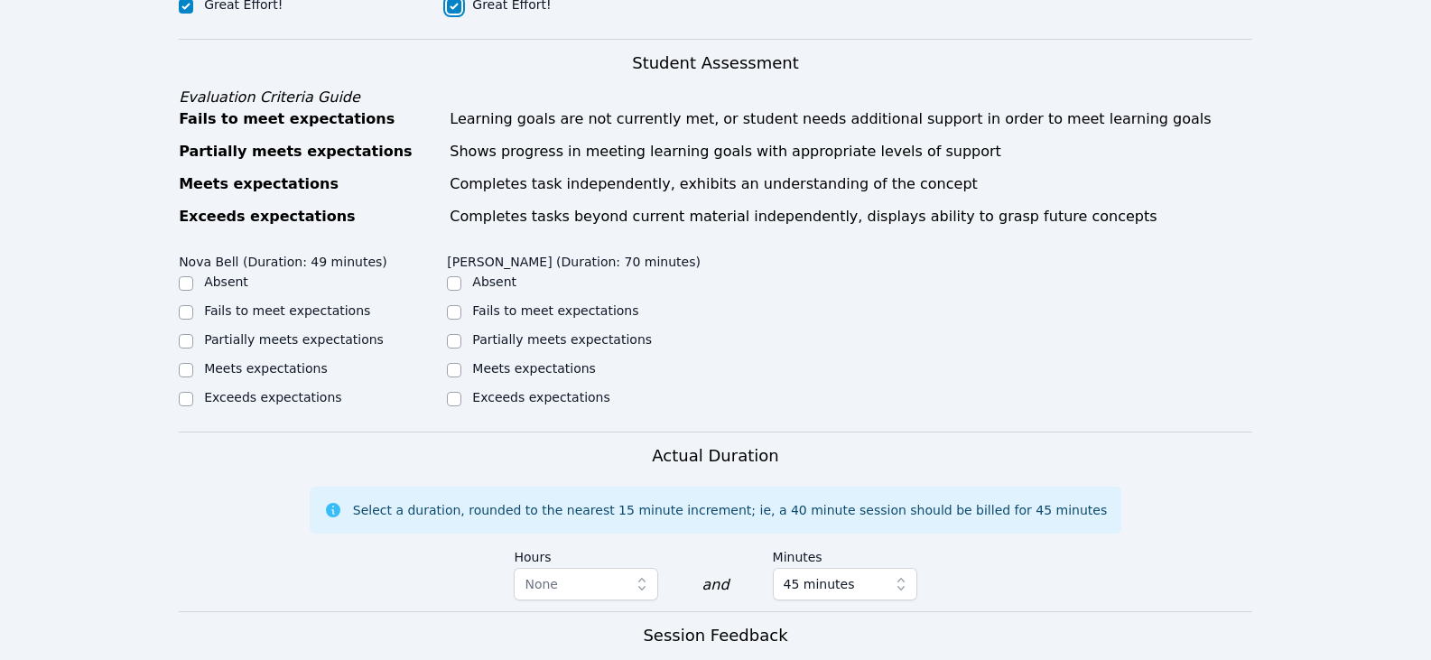
scroll to position [632, 0]
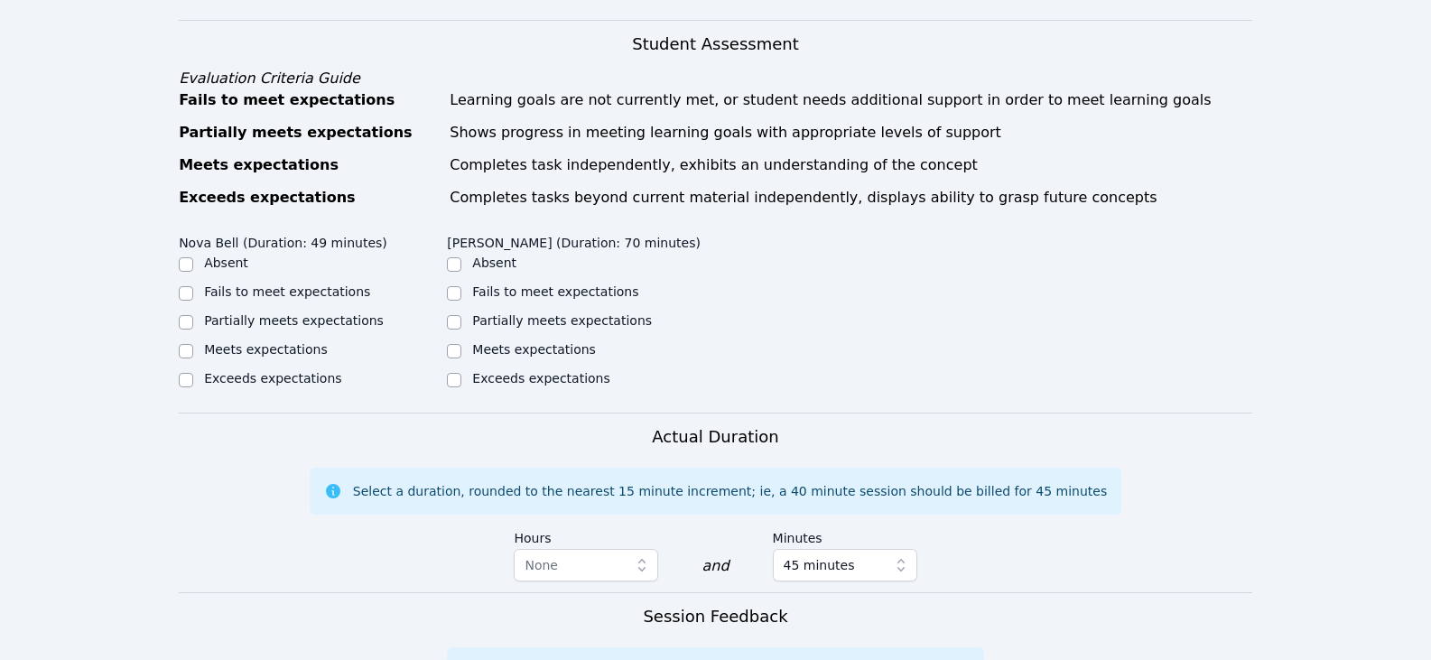
click at [357, 313] on label "Partially meets expectations" at bounding box center [294, 320] width 180 height 14
click at [193, 315] on input "Partially meets expectations" at bounding box center [186, 322] width 14 height 14
checkbox input "true"
click at [471, 311] on div "Partially meets expectations" at bounding box center [581, 322] width 268 height 22
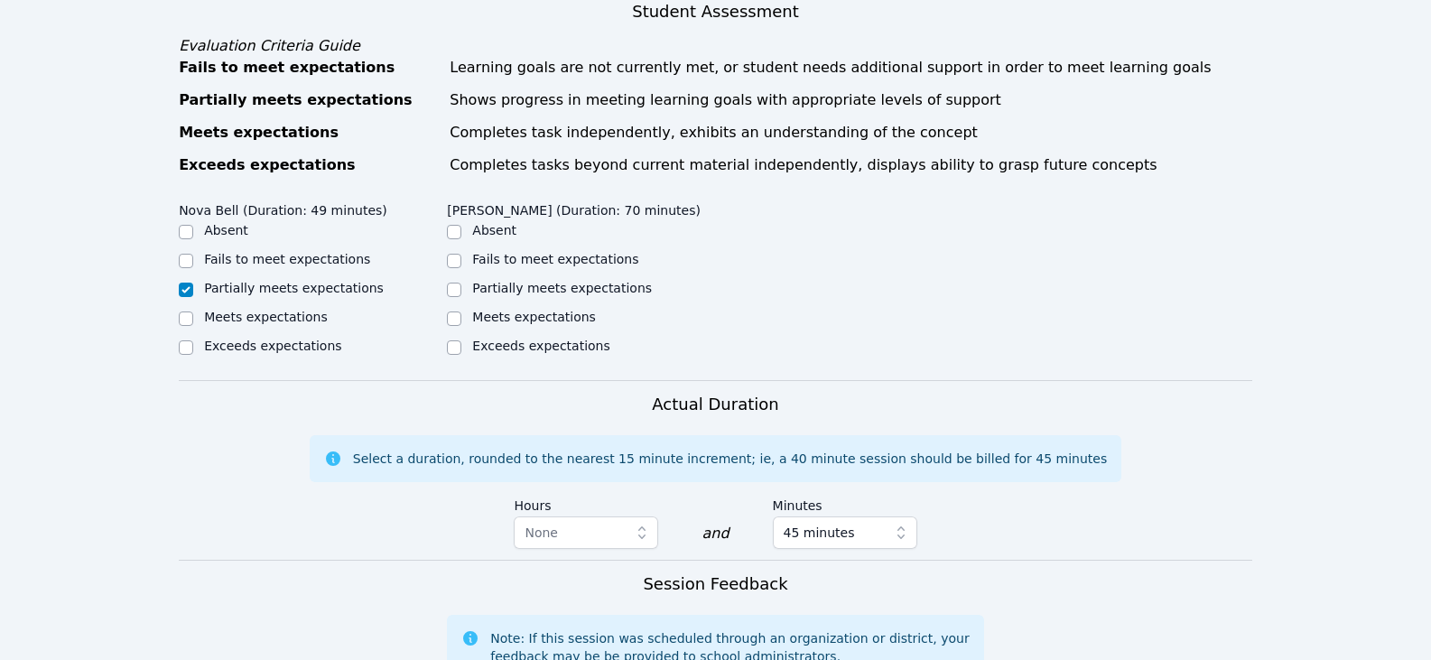
scroll to position [722, 0]
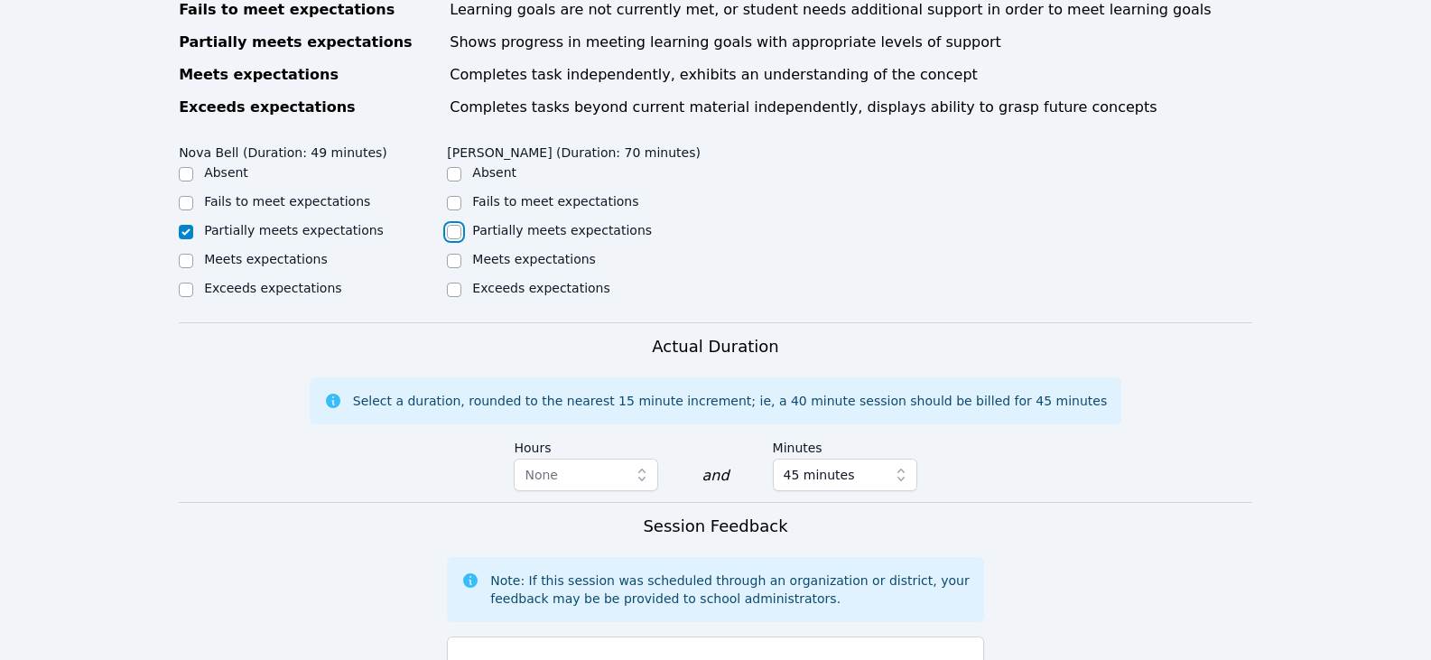
click at [450, 225] on input "Partially meets expectations" at bounding box center [454, 232] width 14 height 14
checkbox input "true"
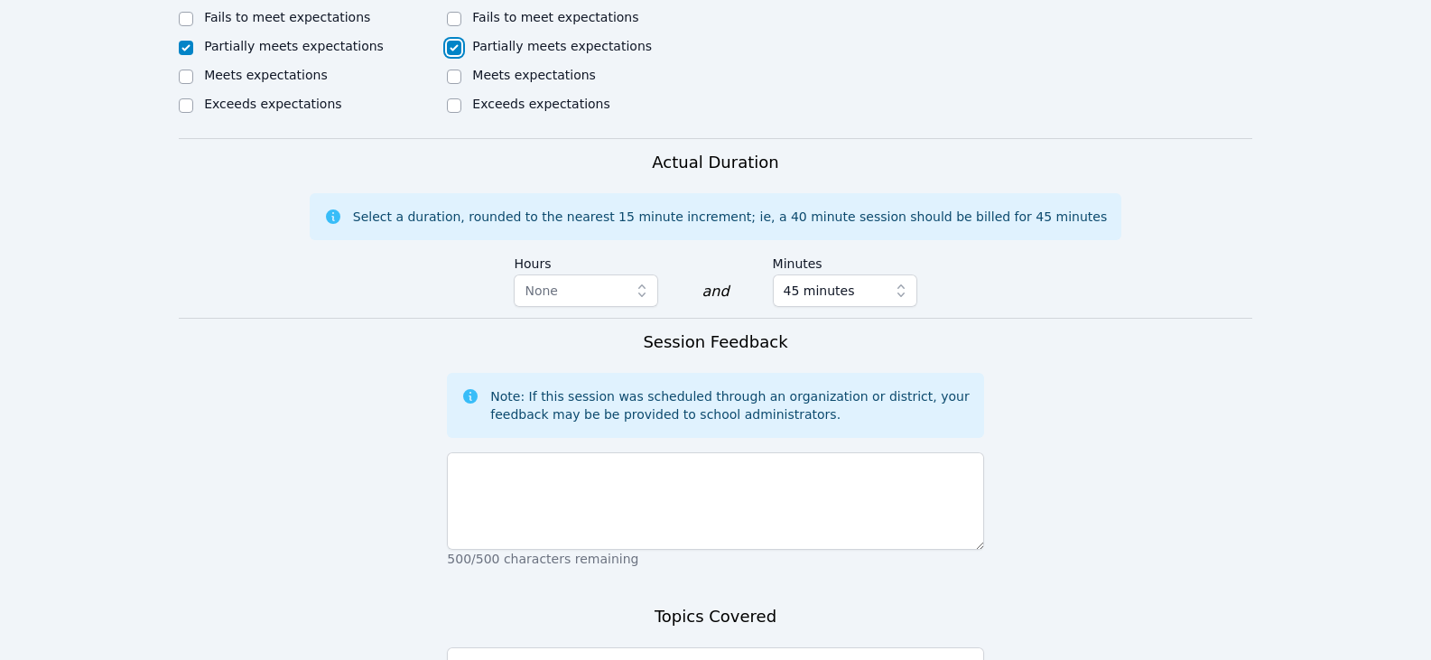
scroll to position [993, 0]
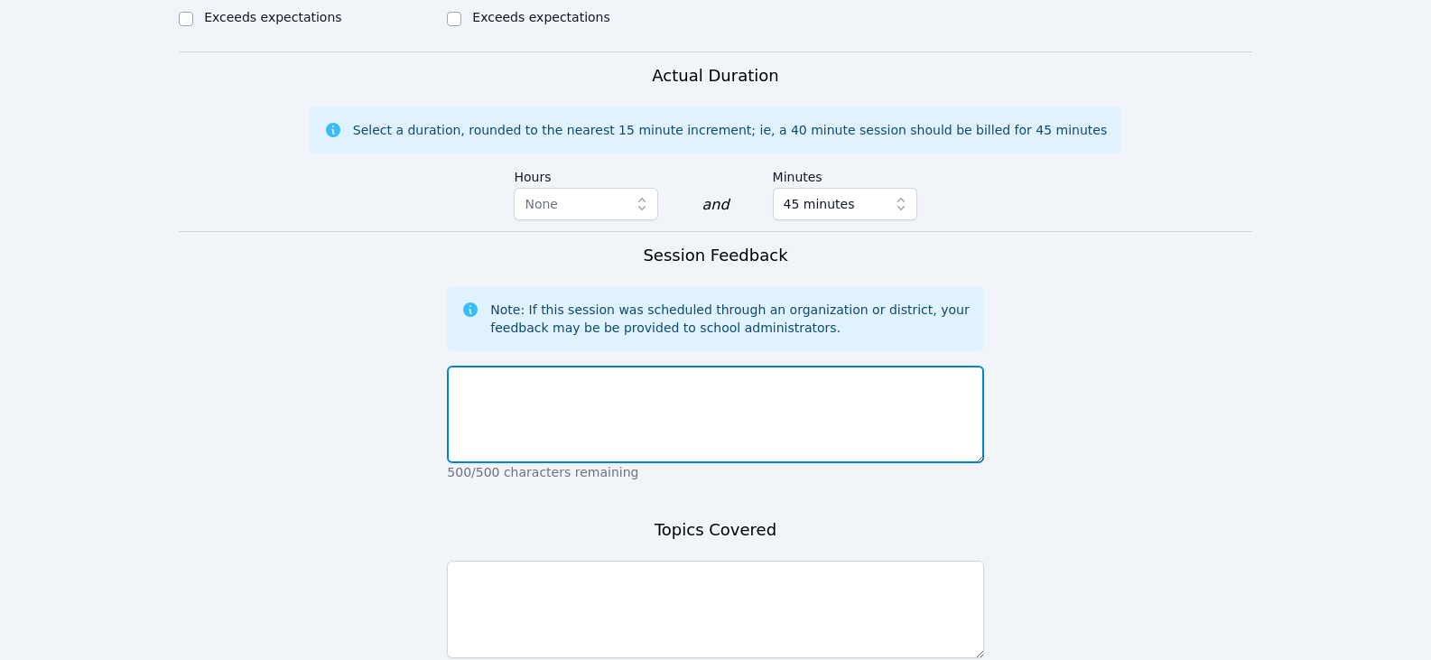
click at [756, 409] on textarea at bounding box center [715, 414] width 536 height 97
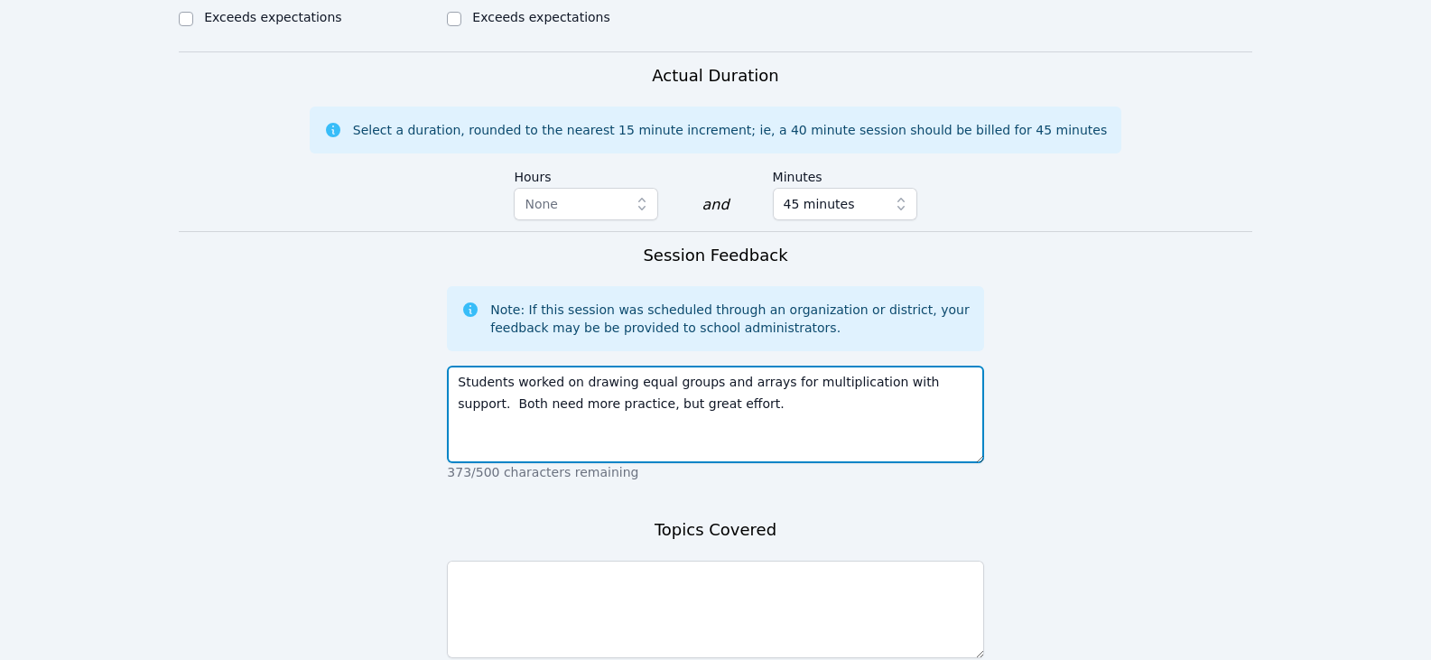
type textarea "Students worked on drawing equal groups and arrays for multiplication with supp…"
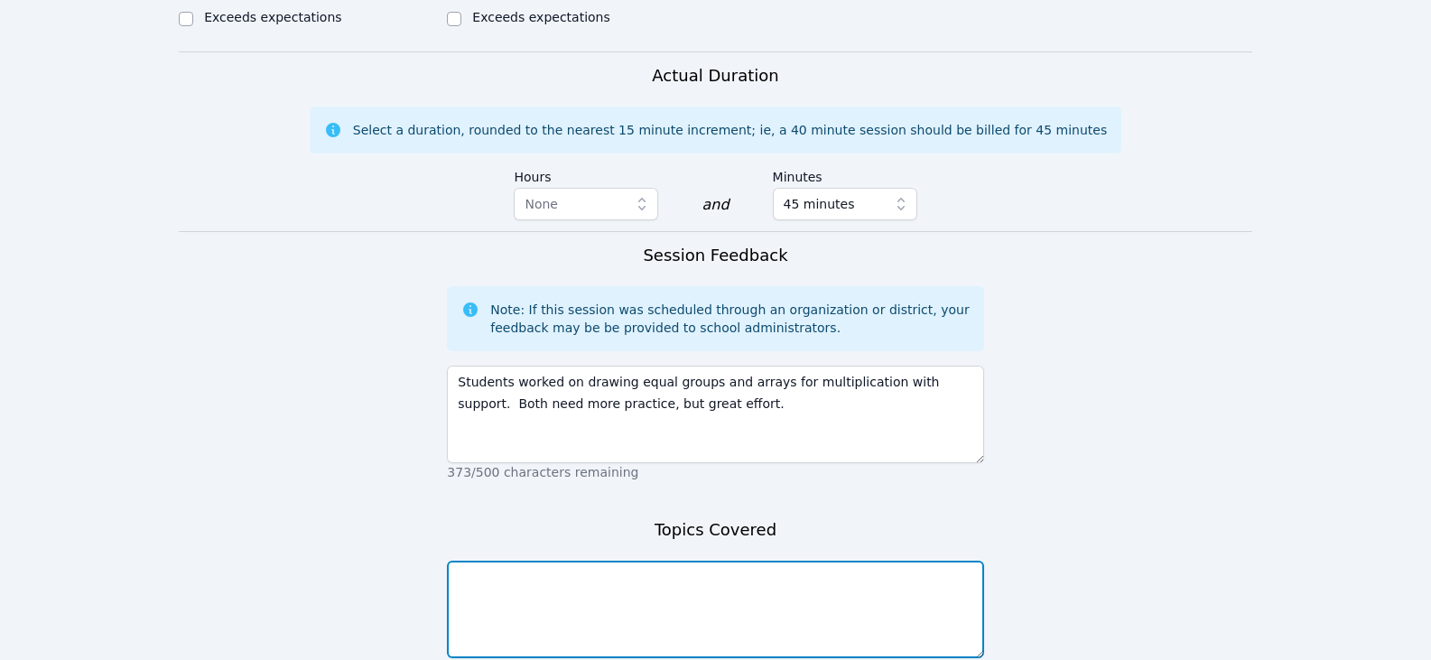
click at [695, 603] on textarea at bounding box center [715, 608] width 536 height 97
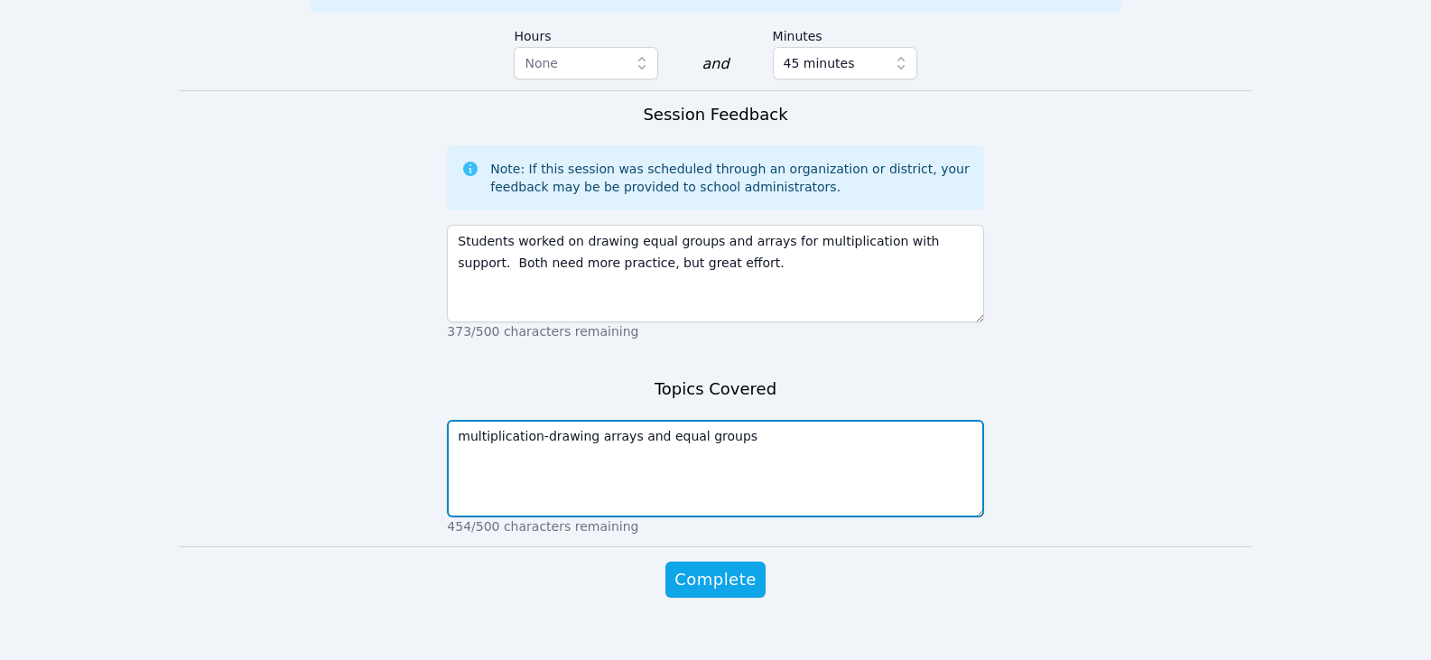
scroll to position [1136, 0]
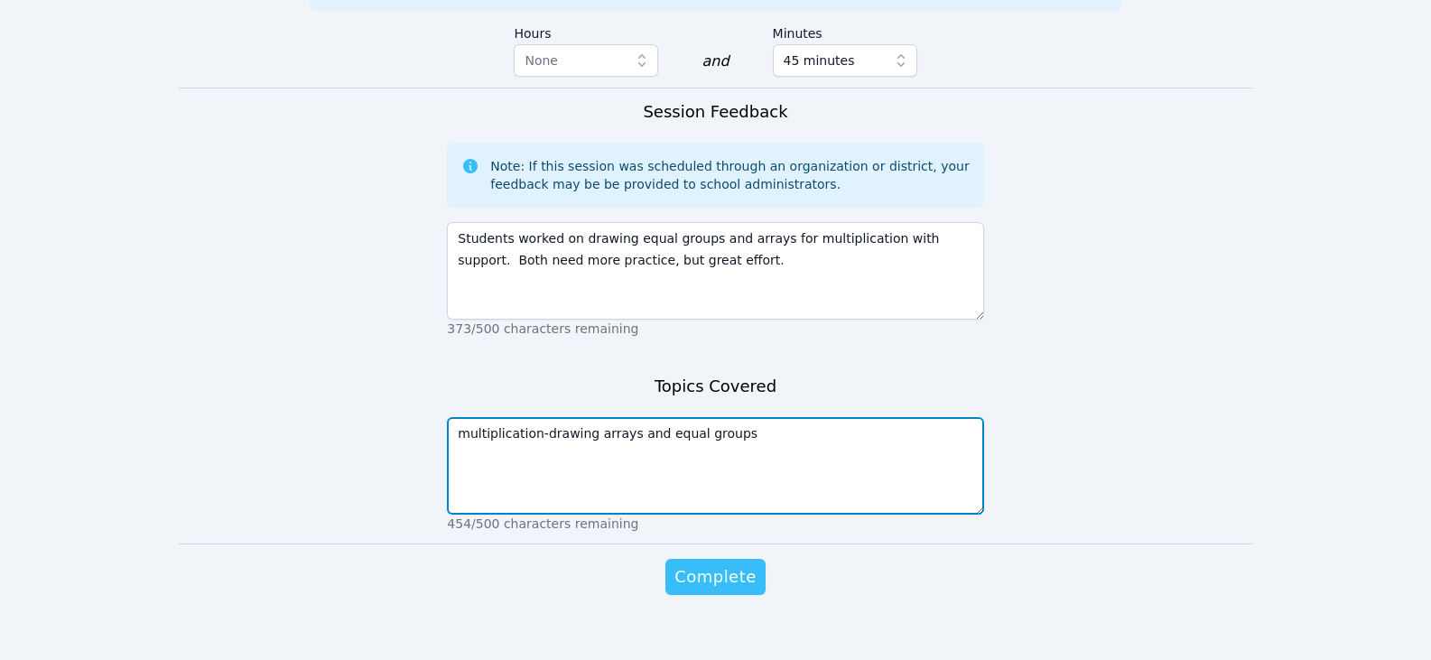
type textarea "multiplication-drawing arrays and equal groups"
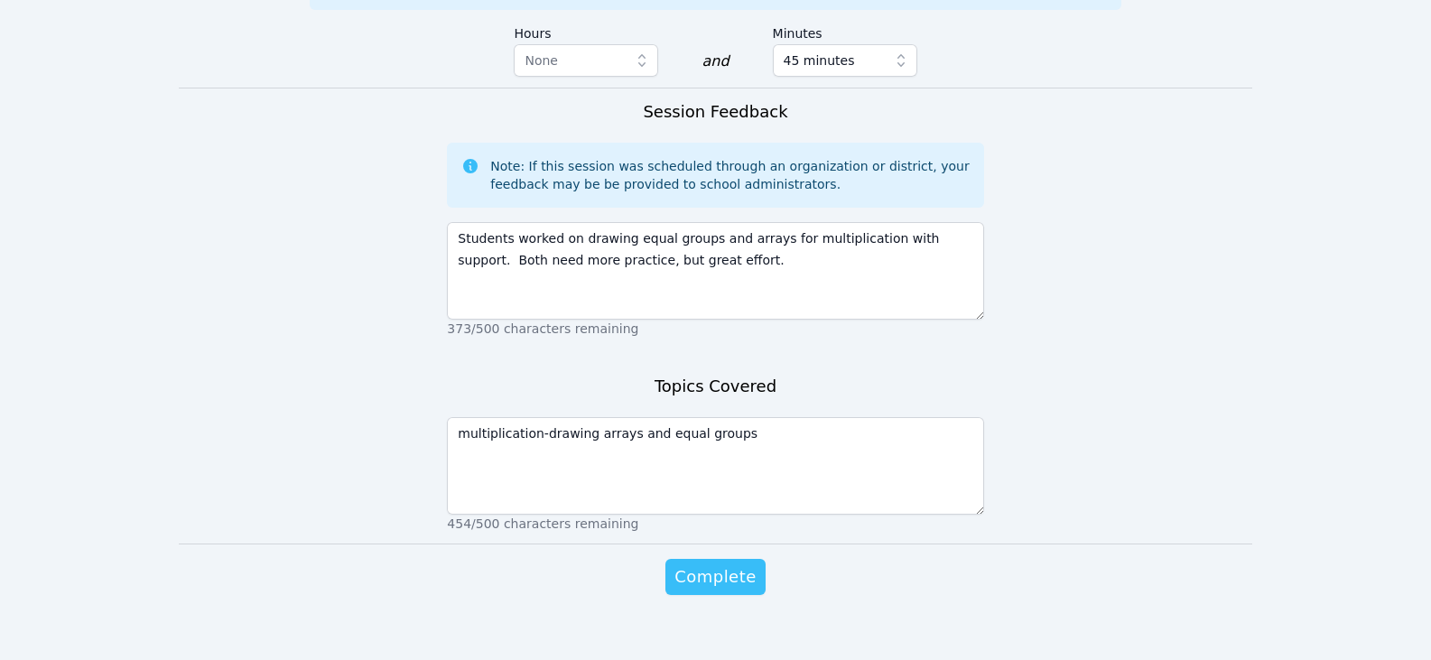
click at [718, 564] on span "Complete" at bounding box center [714, 576] width 81 height 25
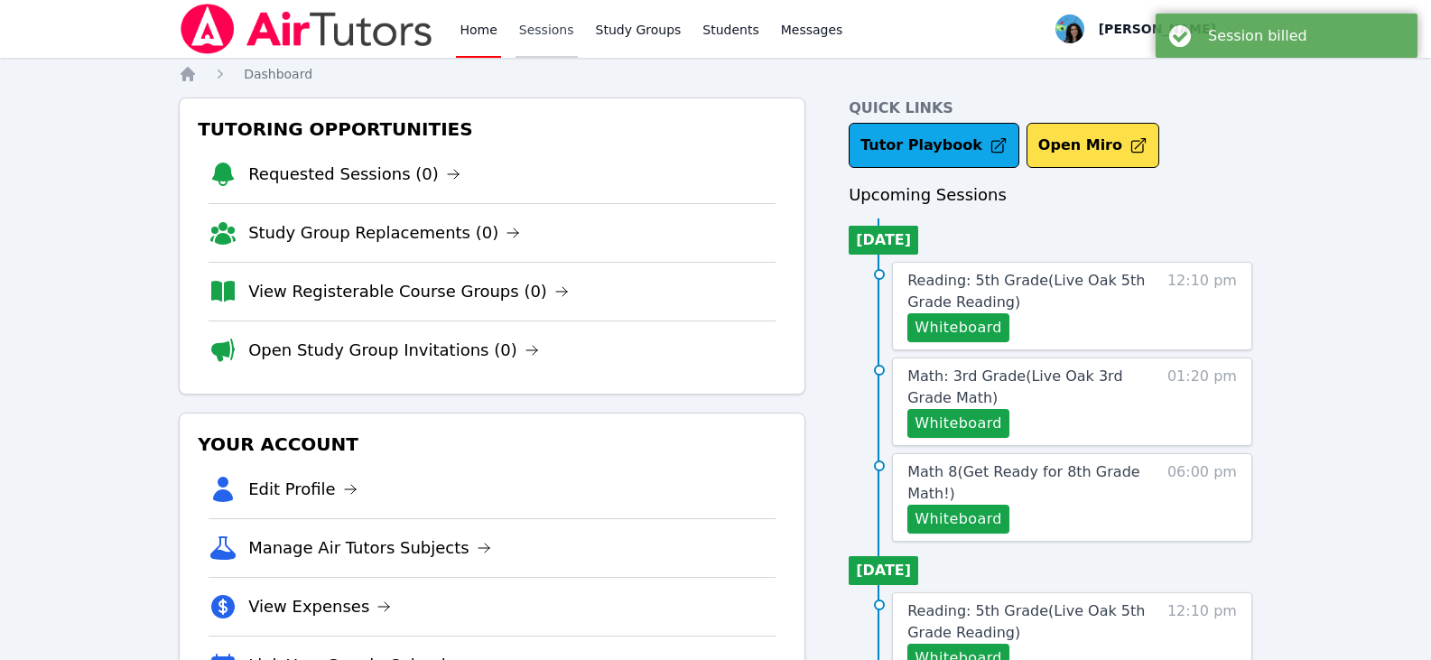
click at [544, 45] on link "Sessions" at bounding box center [546, 29] width 62 height 58
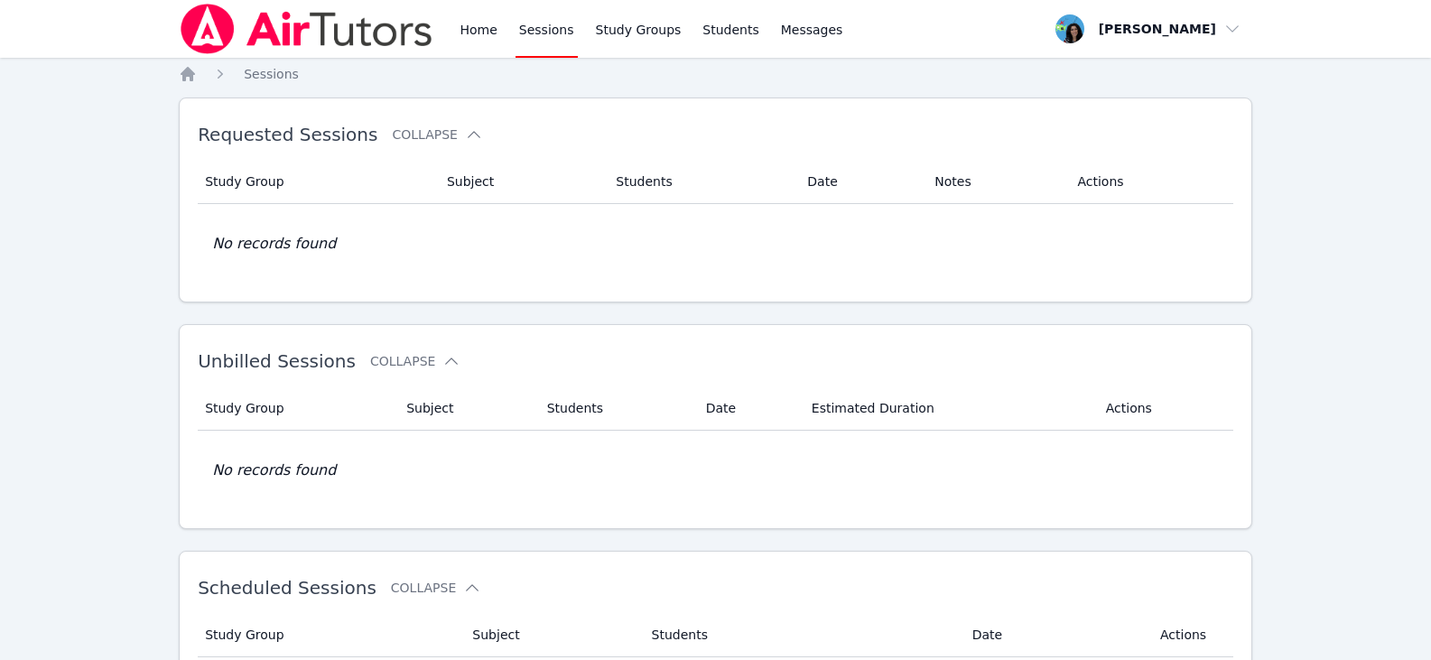
click at [542, 29] on link "Sessions" at bounding box center [546, 29] width 62 height 58
click at [449, 20] on div "Home Sessions Study Groups Students Messages" at bounding box center [512, 29] width 667 height 58
click at [467, 23] on link "Home" at bounding box center [478, 29] width 44 height 58
